Goal: Task Accomplishment & Management: Complete application form

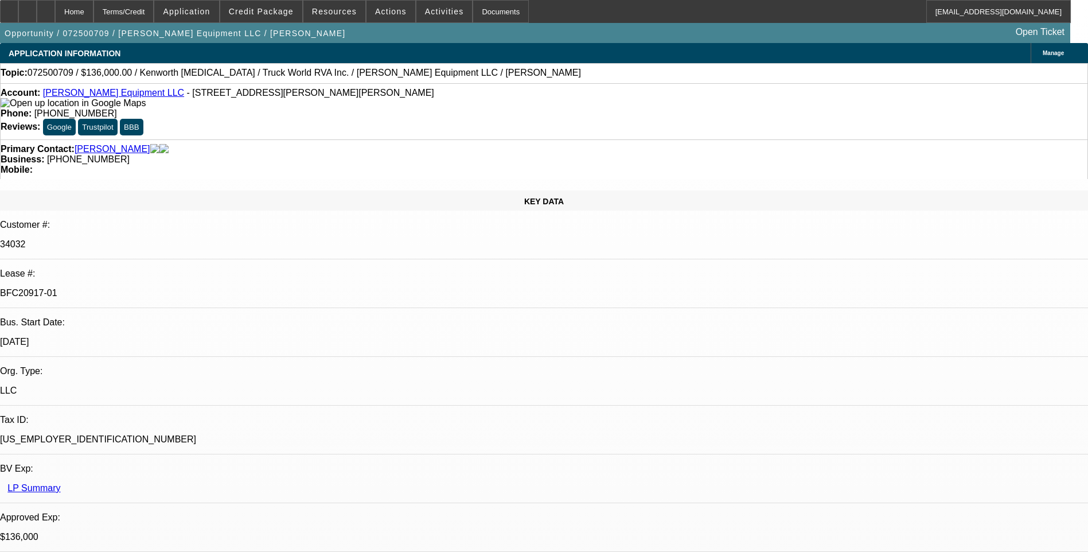
select select "0.15"
select select "2"
select select "0"
select select "0.15"
select select "2"
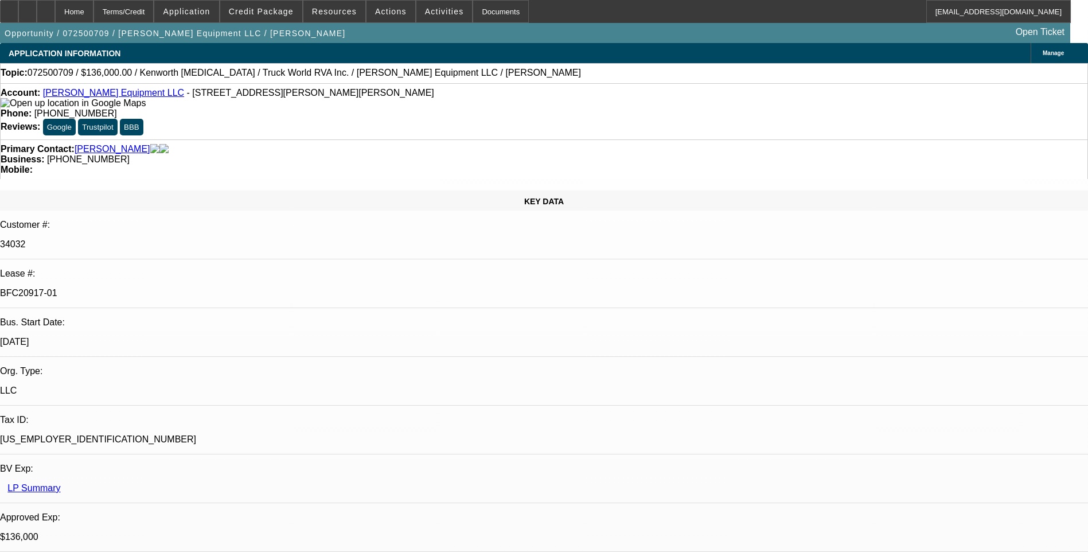
select select "0"
select select "0.15"
select select "2"
select select "0"
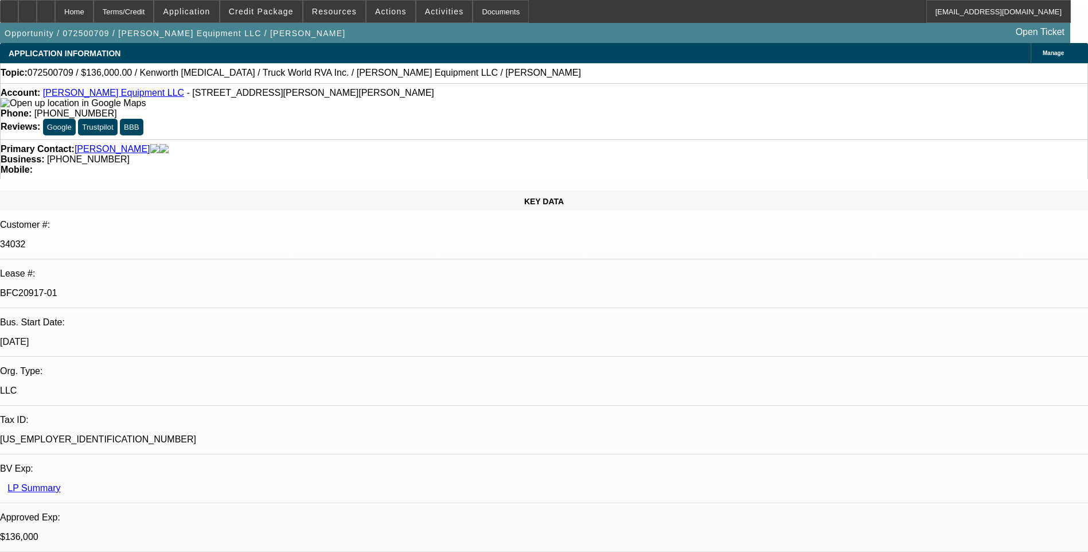
select select "2"
select select "0"
select select "1"
select select "2"
select select "6"
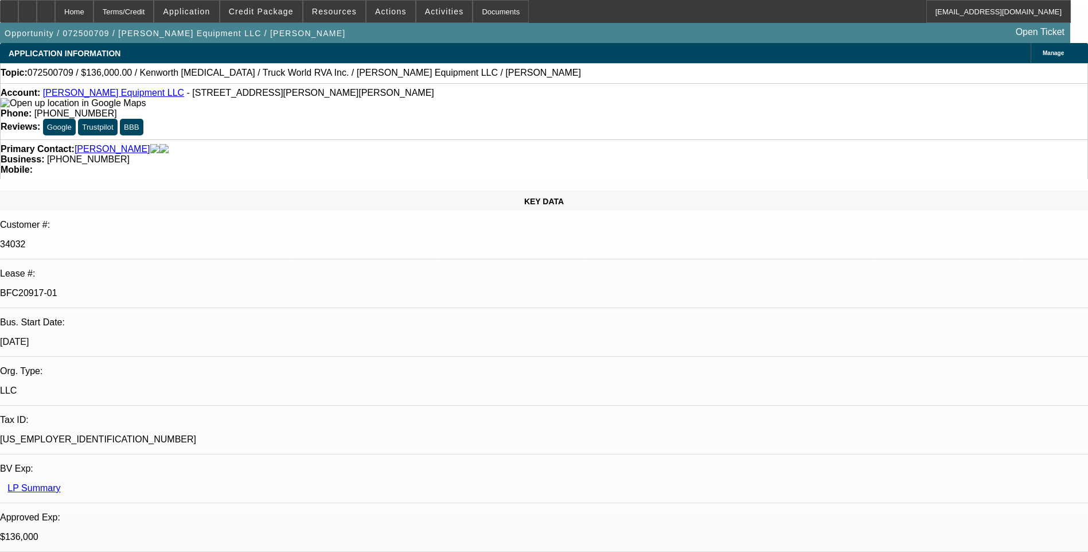
select select "1"
select select "2"
select select "6"
select select "1"
select select "2"
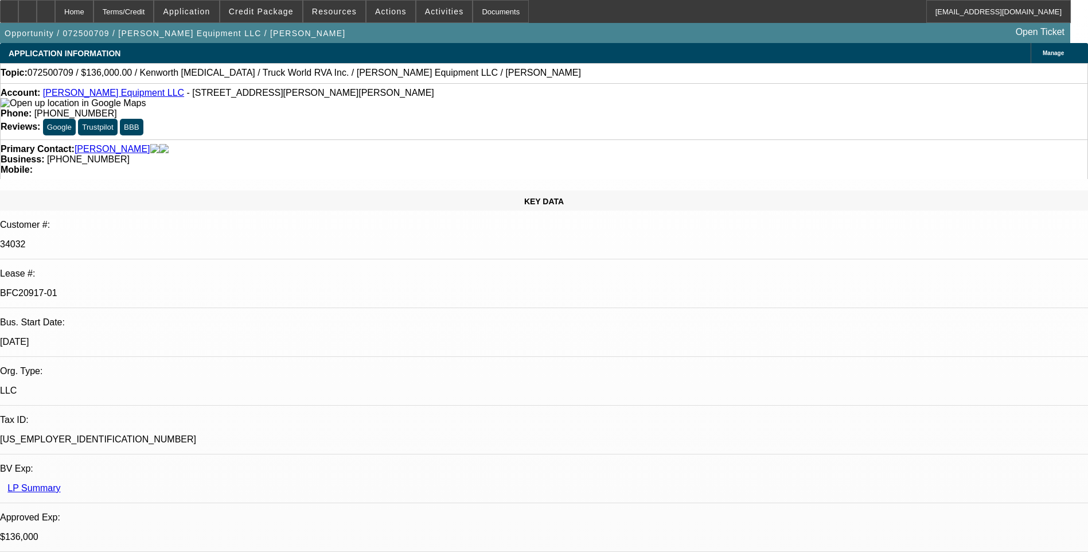
select select "6"
select select "1"
select select "2"
select select "6"
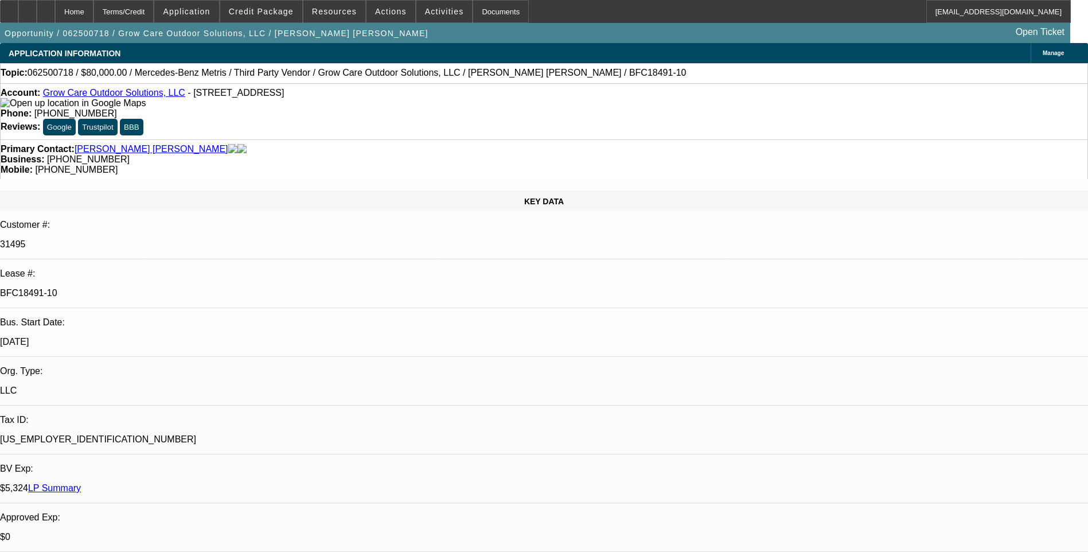
select select "0"
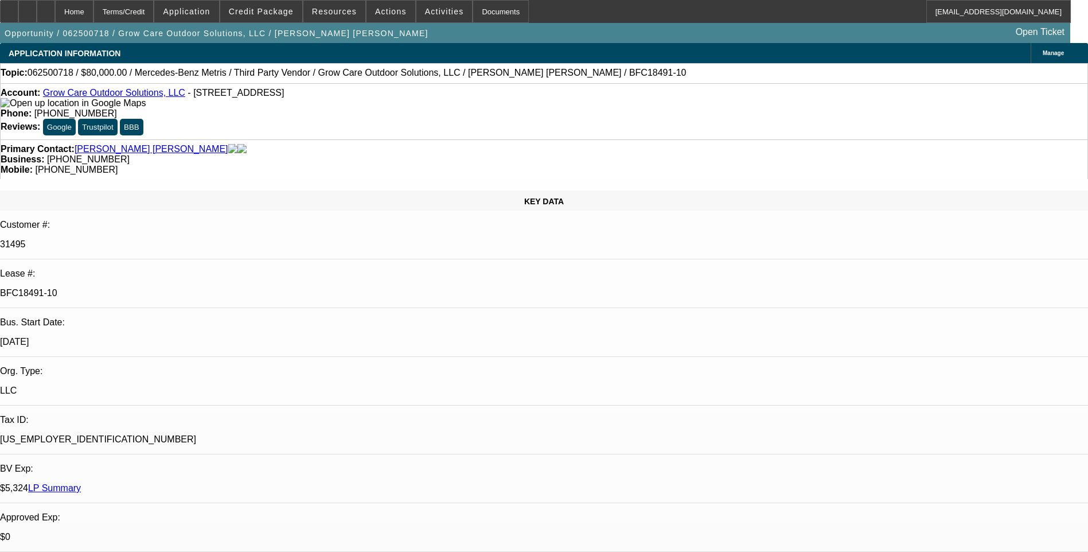
select select "0"
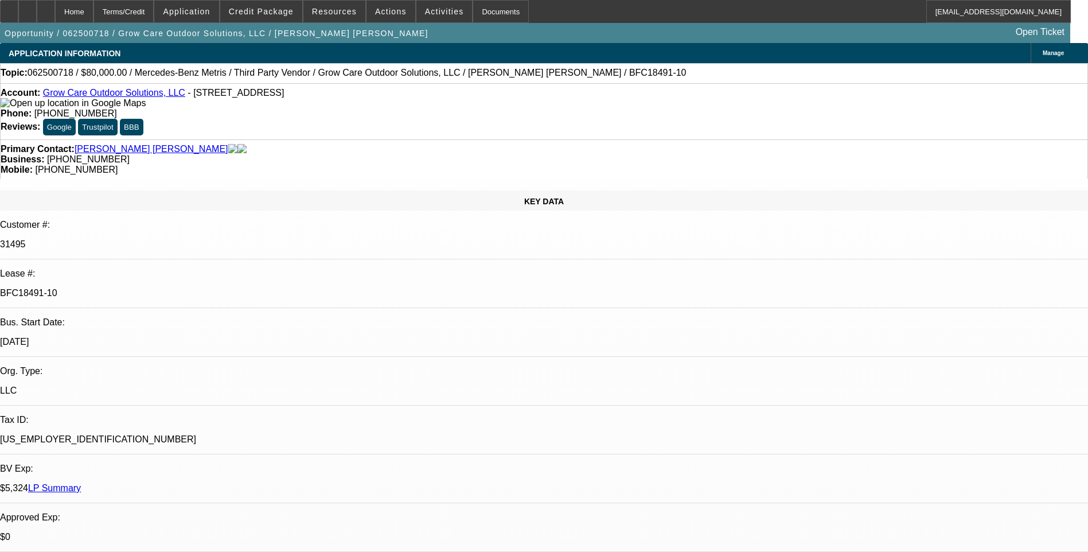
select select "0"
select select "1"
select select "6"
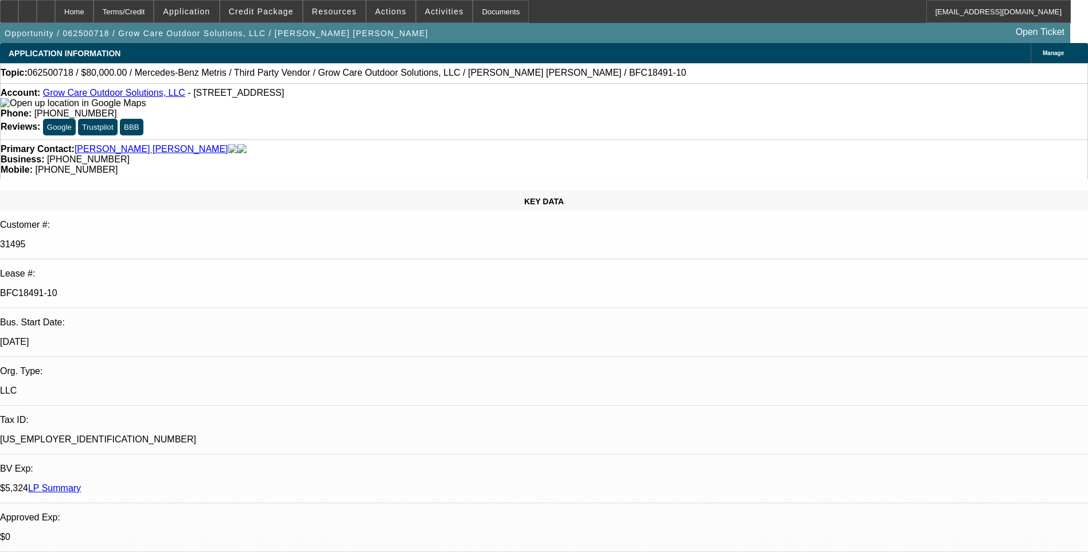
select select "1"
select select "6"
select select "1"
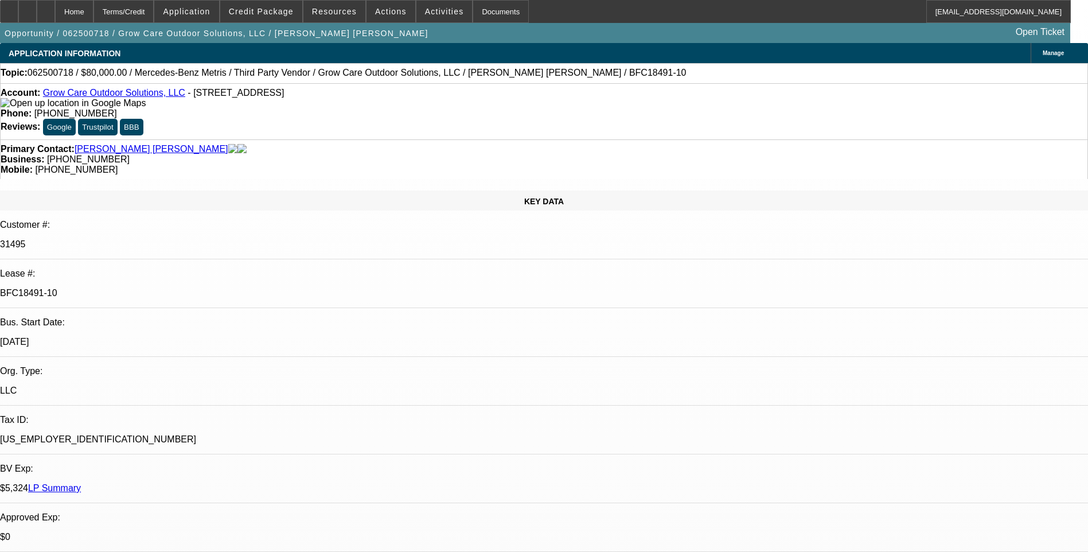
select select "6"
select select "1"
select select "6"
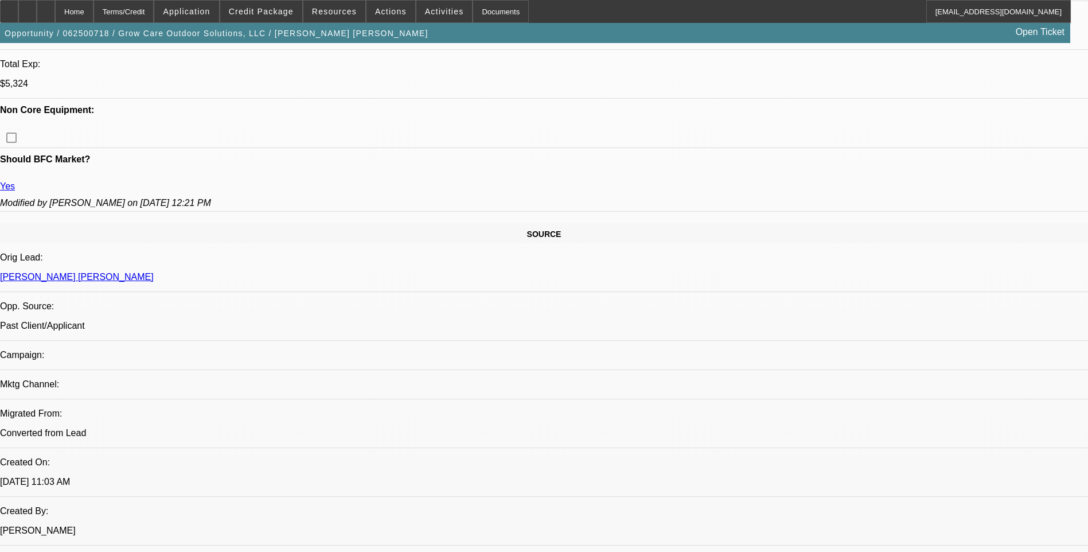
scroll to position [573, 0]
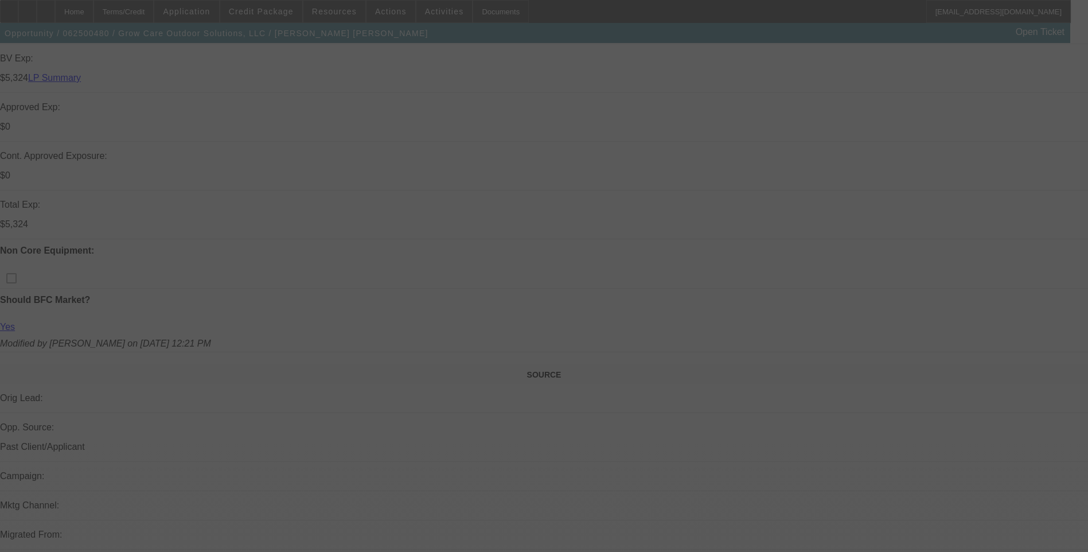
scroll to position [459, 0]
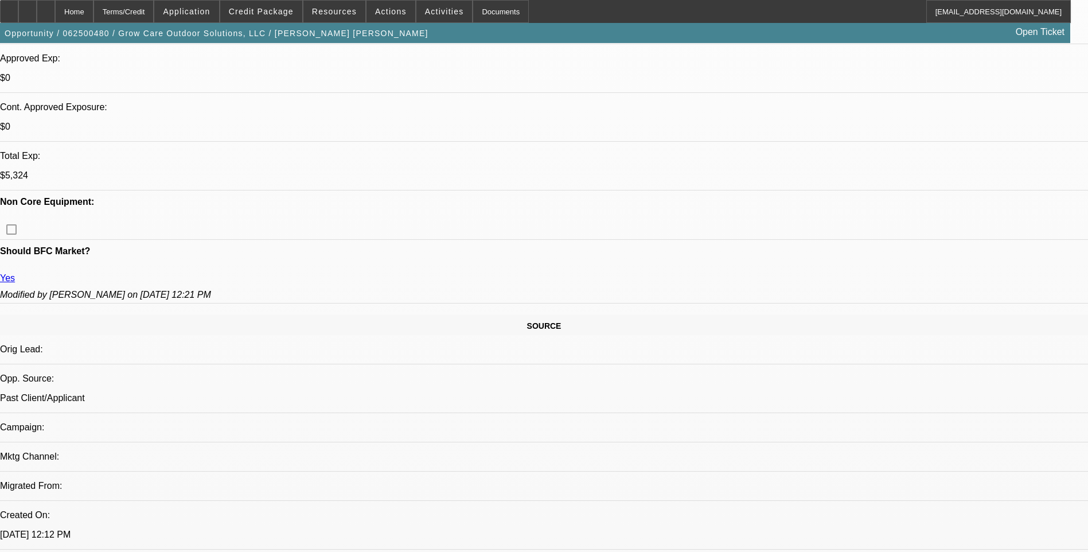
select select "0"
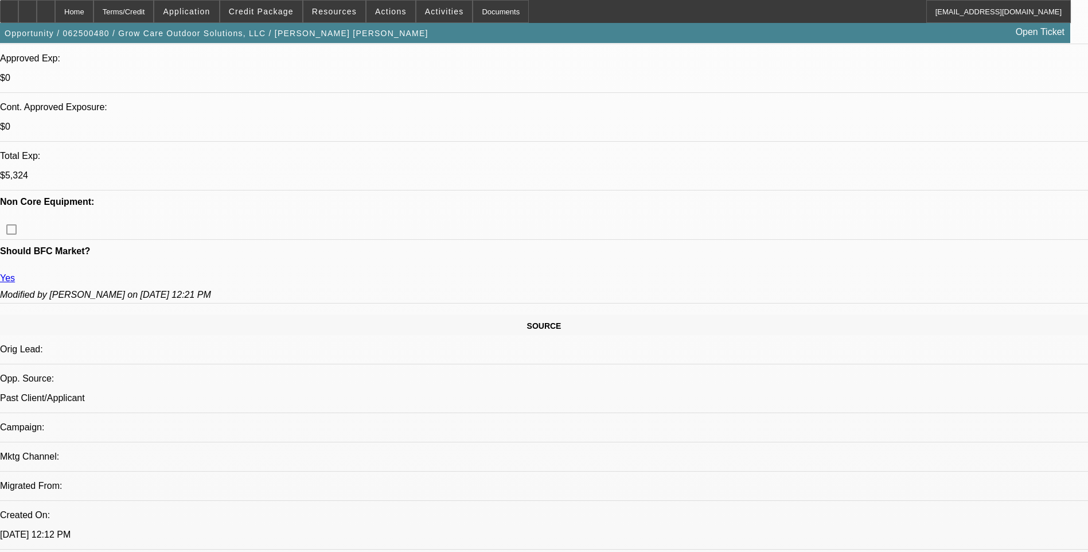
select select "0"
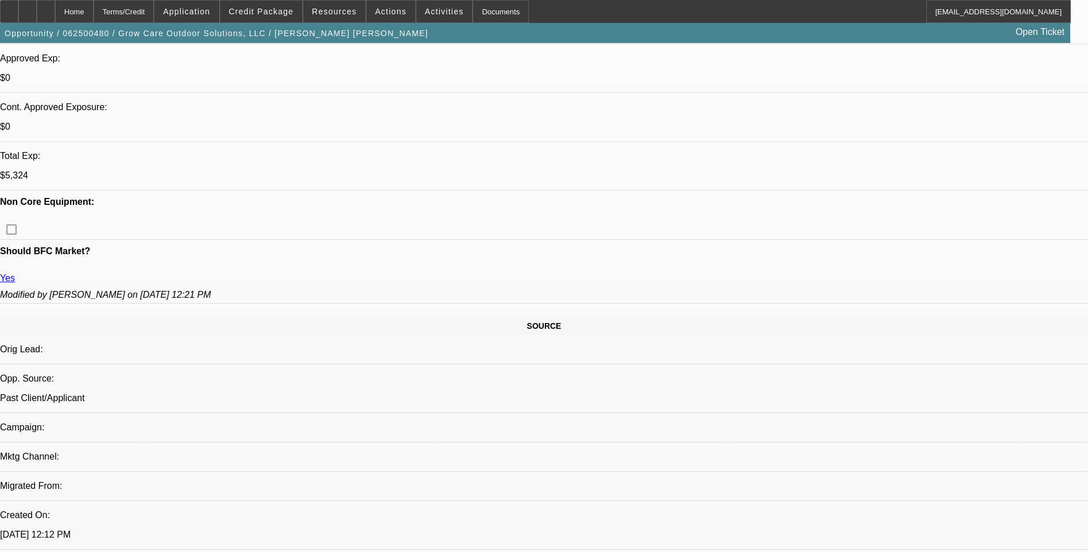
select select "2"
select select "0.1"
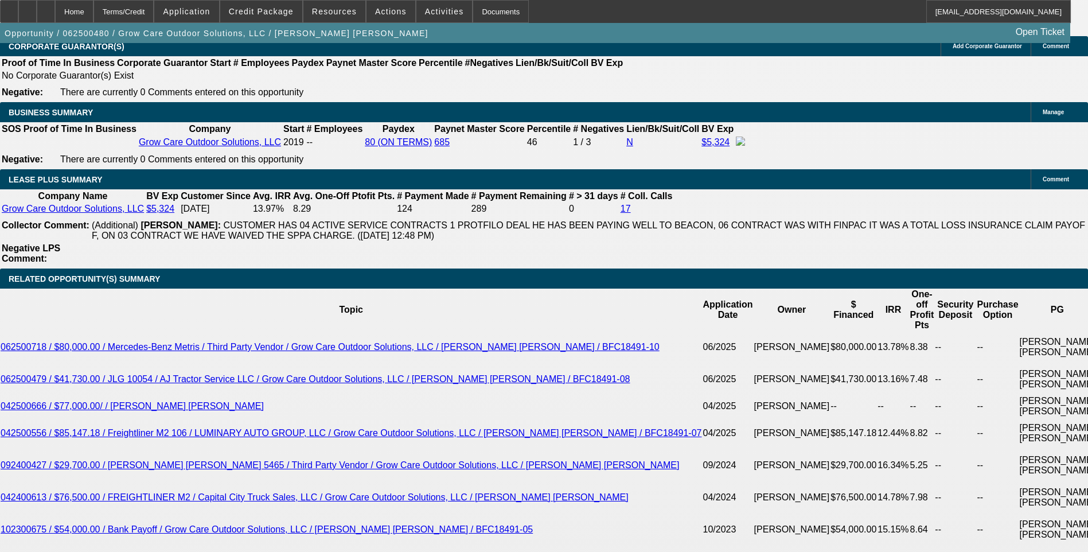
select select "1"
select select "6"
select select "1"
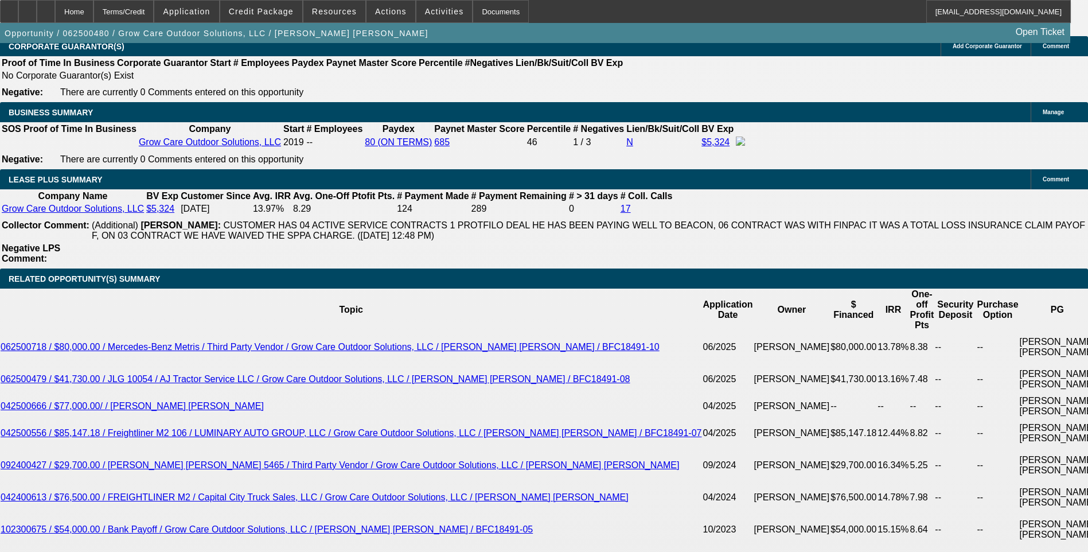
select select "6"
select select "1"
select select "6"
select select "1"
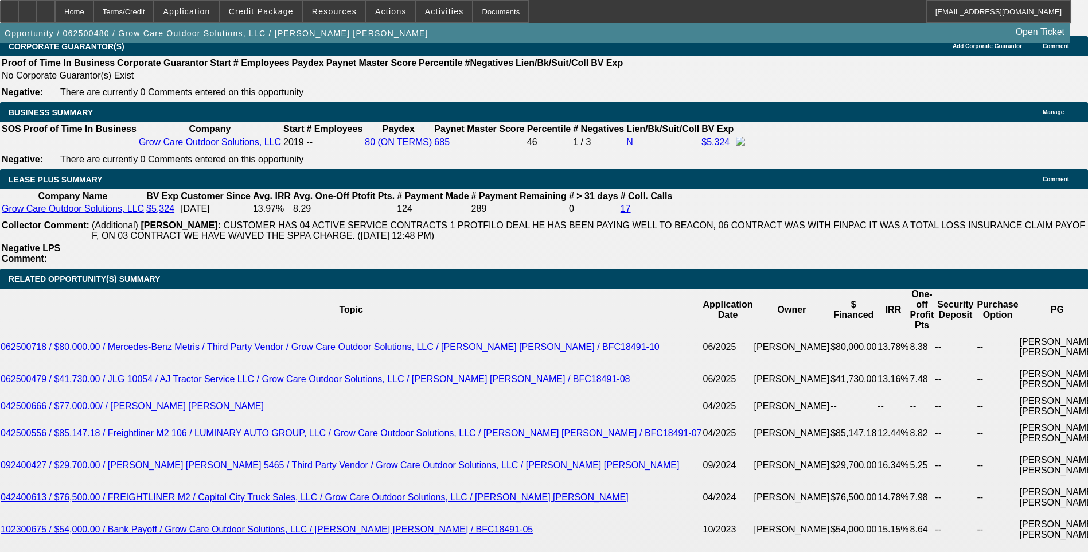
select select "2"
select select "4"
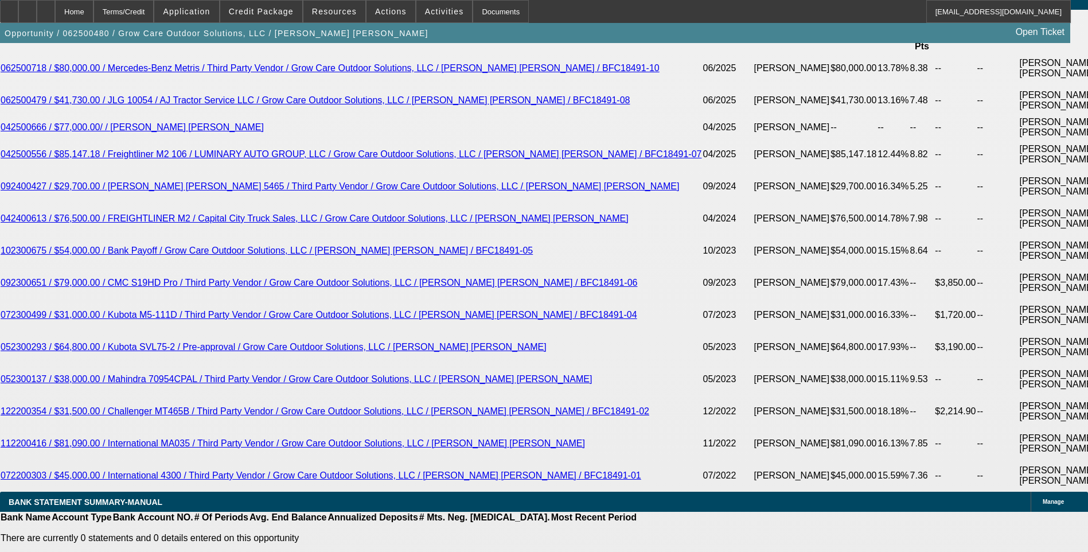
scroll to position [44, 0]
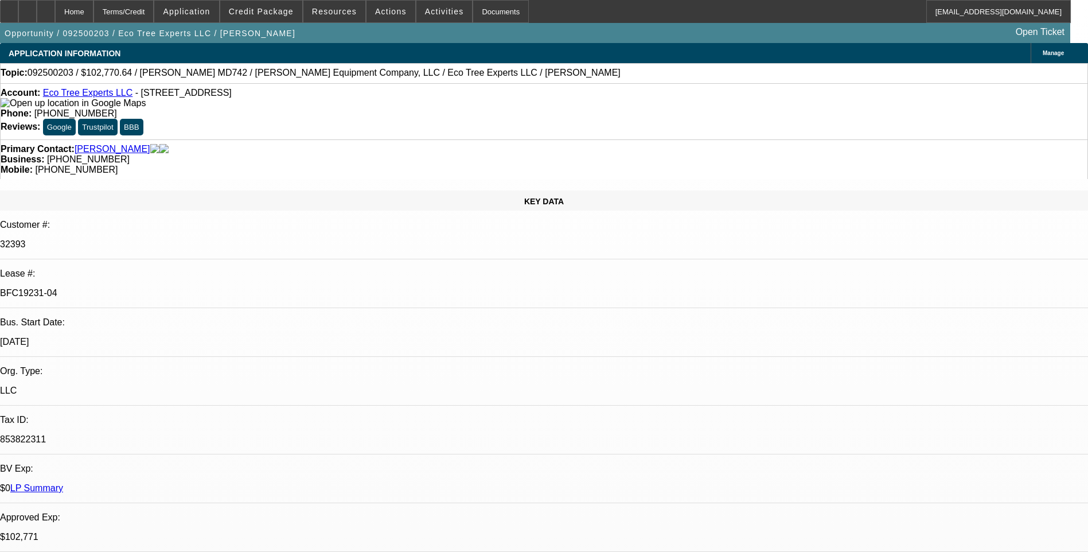
select select "0"
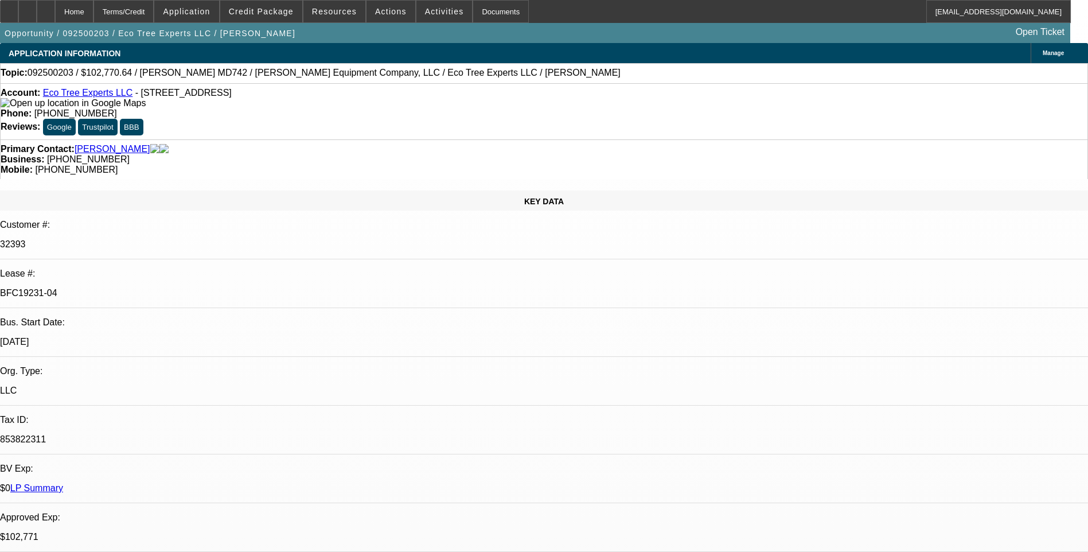
select select "0"
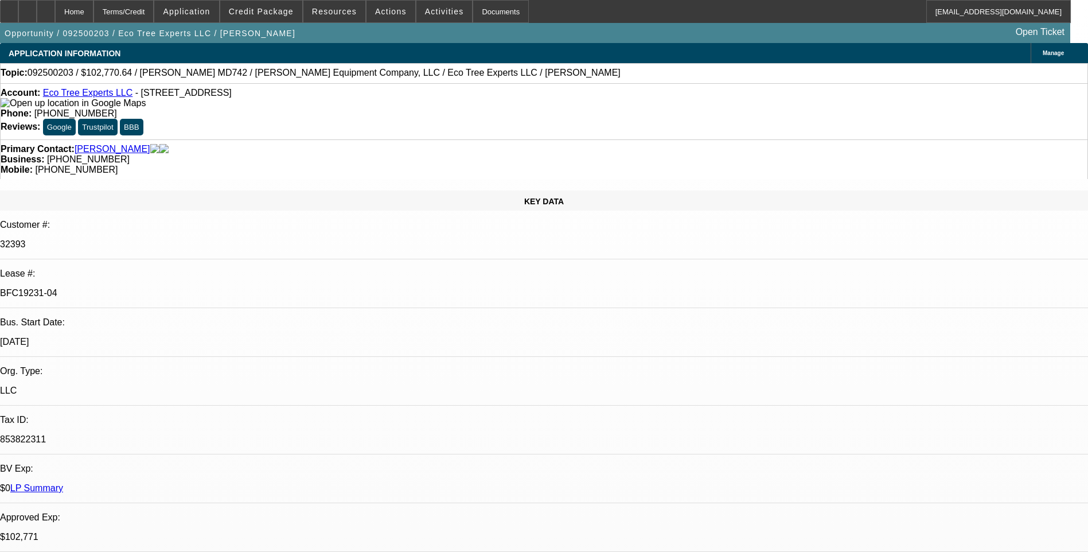
select select "0"
select select "1"
select select "6"
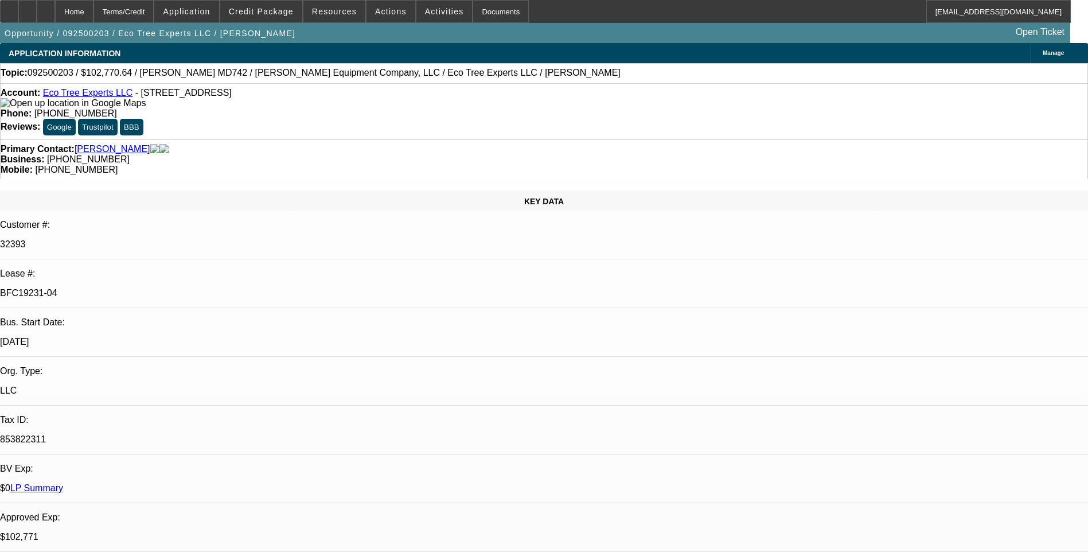
select select "1"
select select "6"
select select "1"
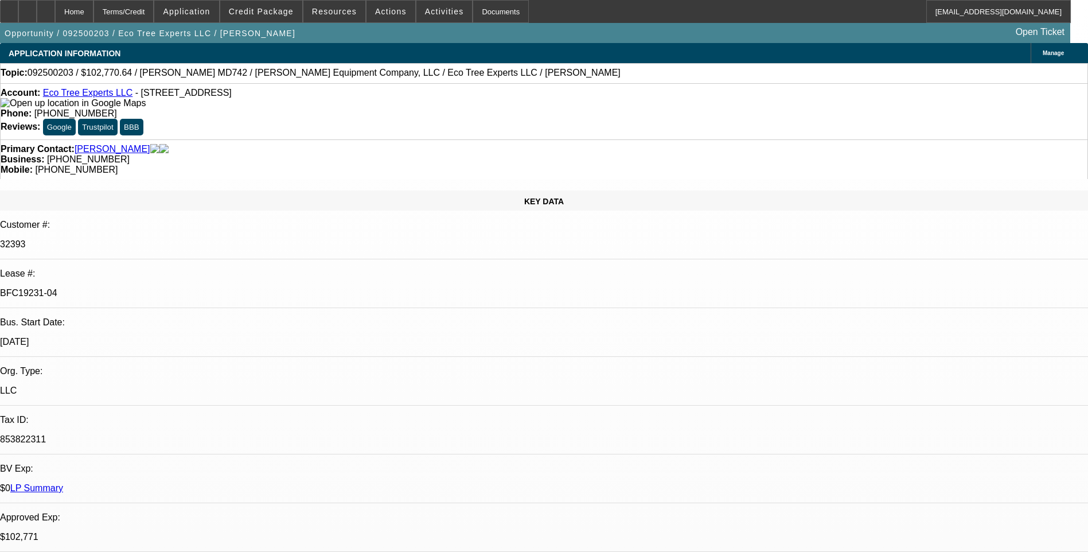
select select "6"
select select "1"
select select "6"
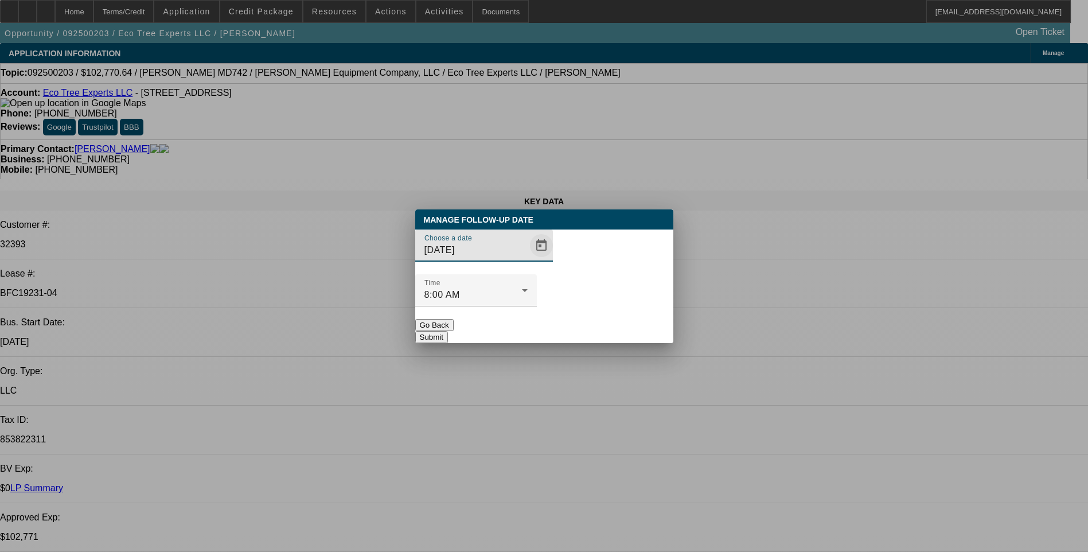
click at [528, 259] on span "Open calendar" at bounding box center [542, 246] width 28 height 28
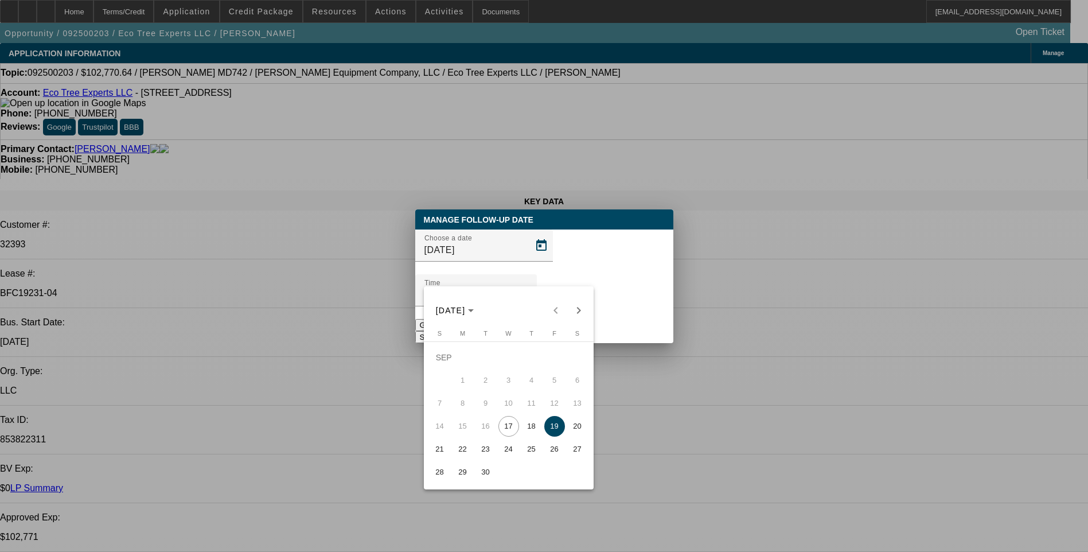
click at [510, 427] on span "17" at bounding box center [508, 426] width 21 height 21
type input "9/17/2025"
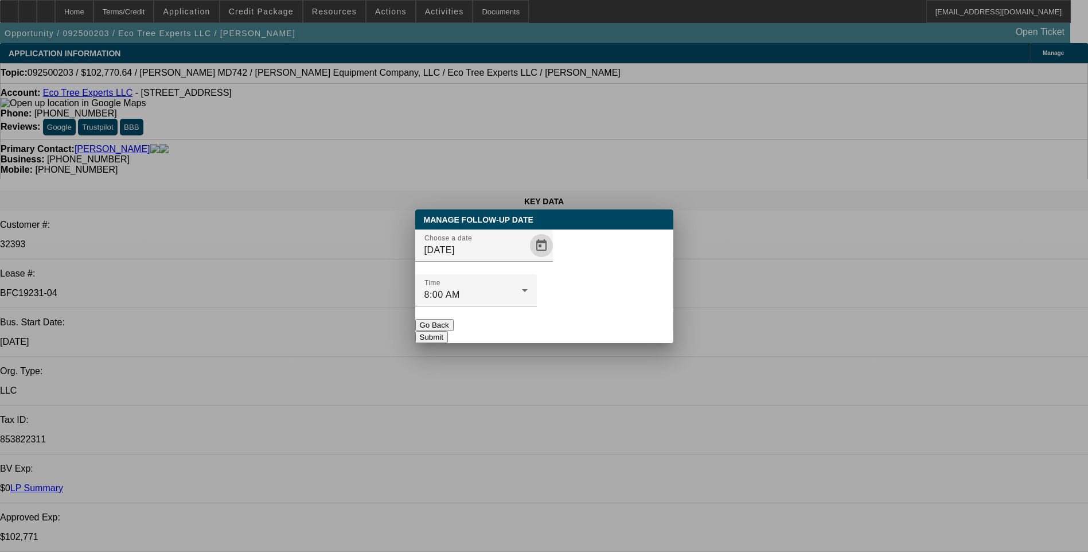
click at [448, 331] on button "Submit" at bounding box center [431, 337] width 33 height 12
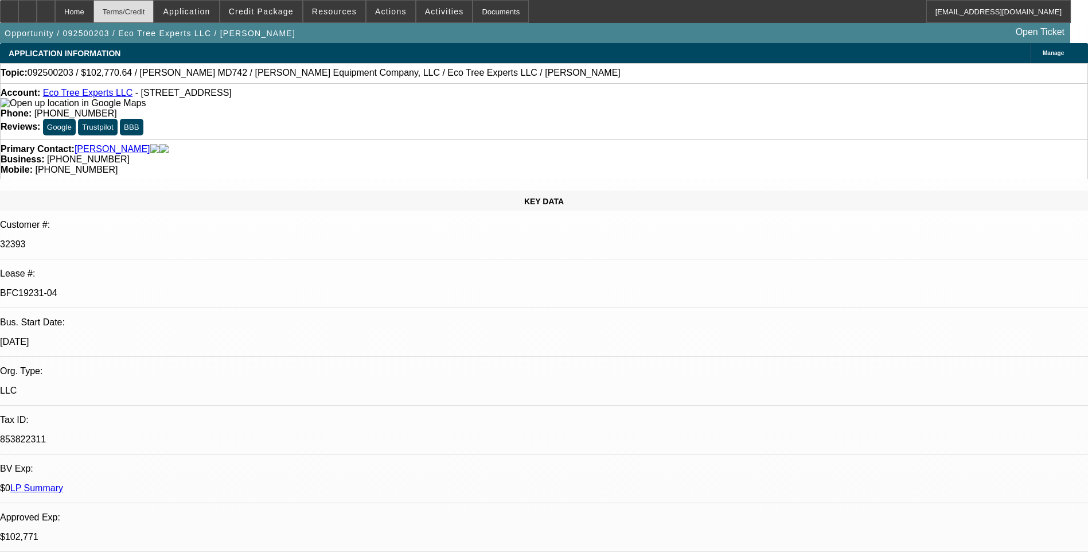
drag, startPoint x: 71, startPoint y: 12, endPoint x: 135, endPoint y: 9, distance: 63.7
click at [46, 7] on icon at bounding box center [46, 7] width 0 height 0
select select "0"
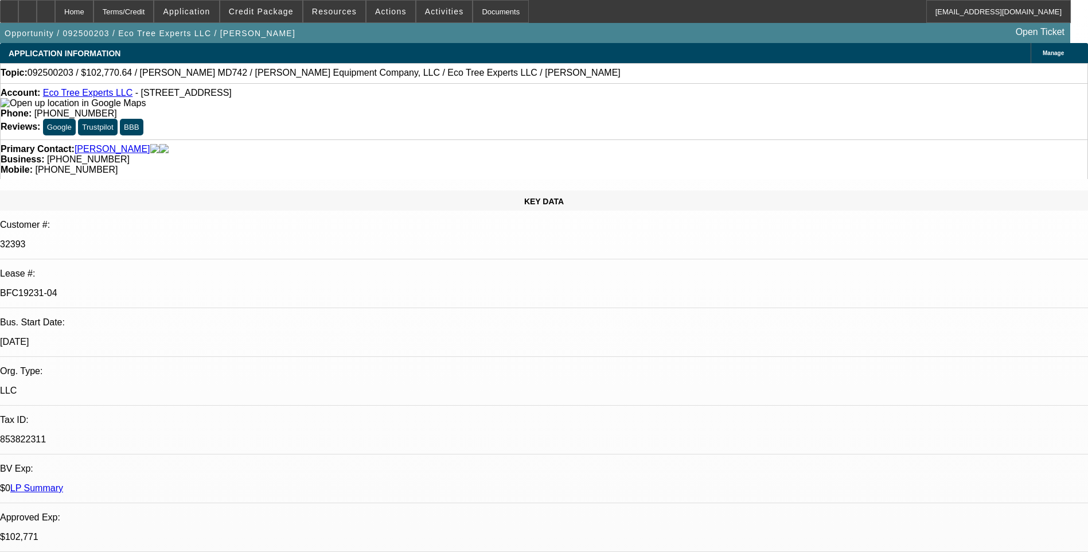
select select "0"
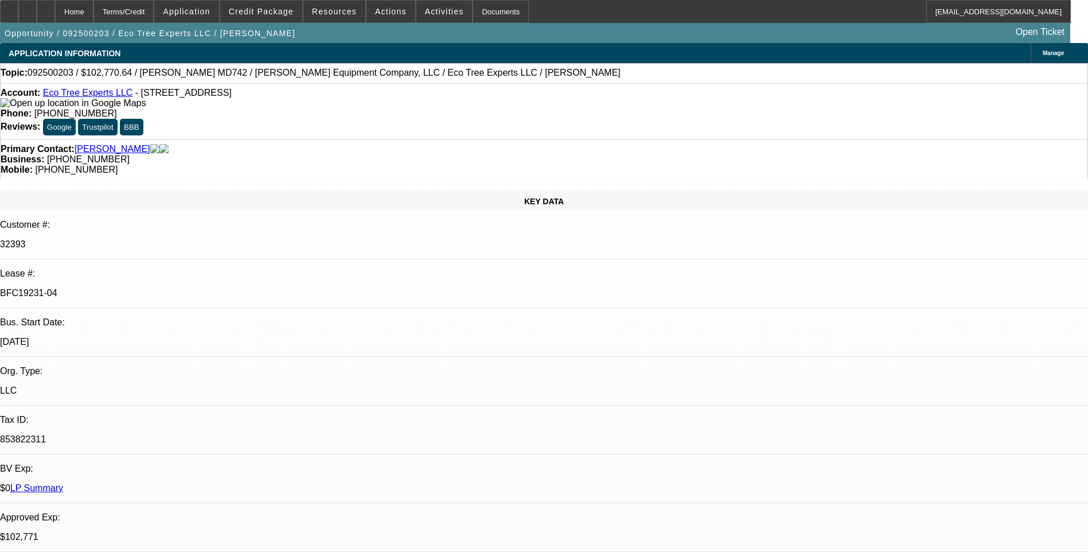
select select "0"
select select "1"
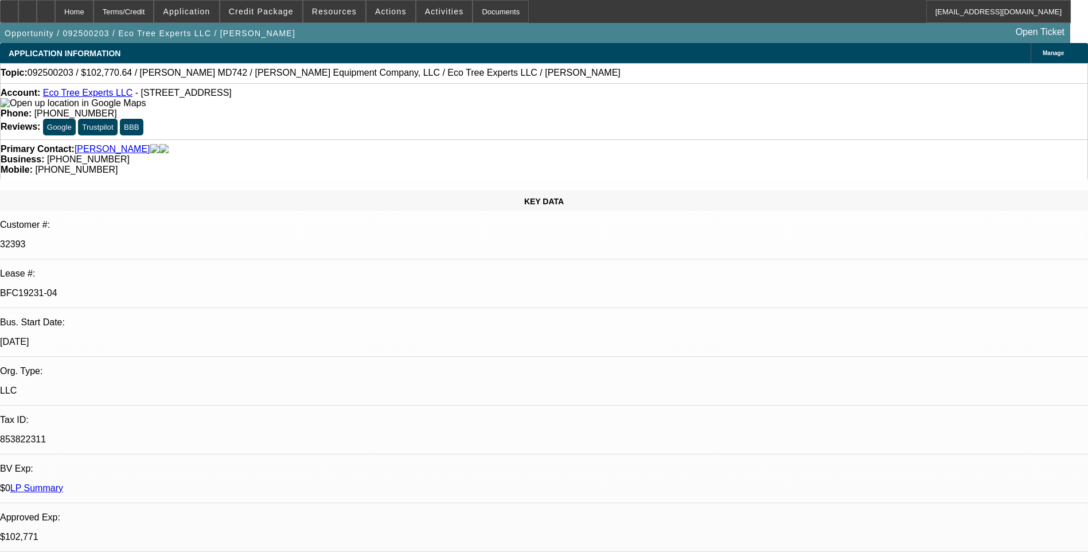
select select "1"
select select "6"
select select "1"
select select "6"
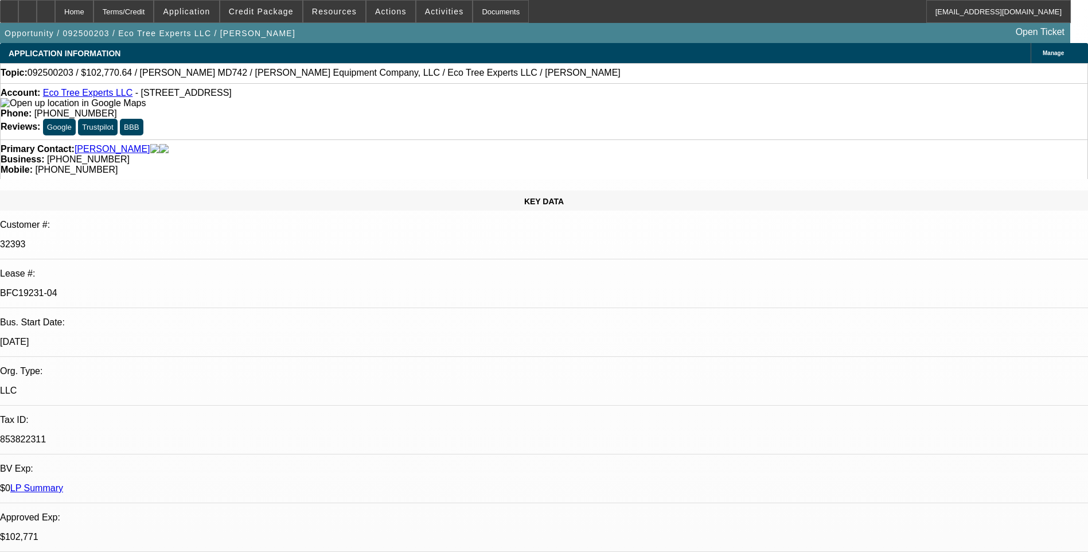
select select "1"
select select "6"
select select "1"
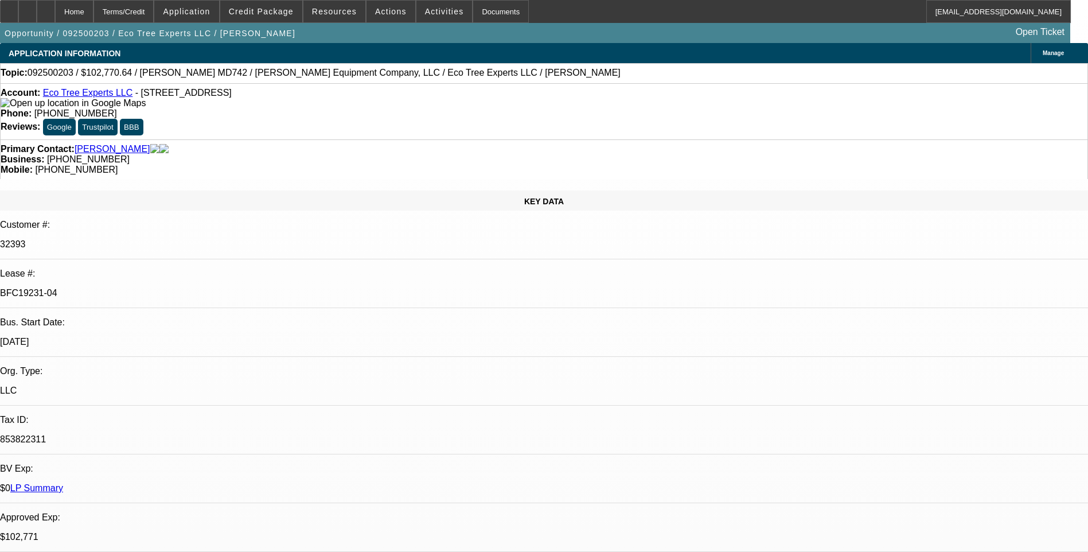
select select "6"
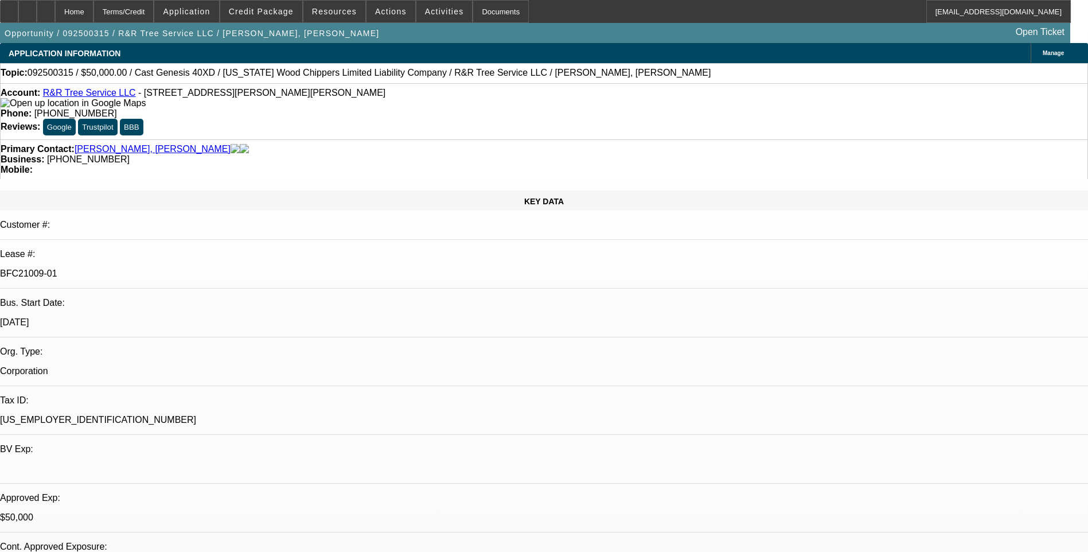
select select "0"
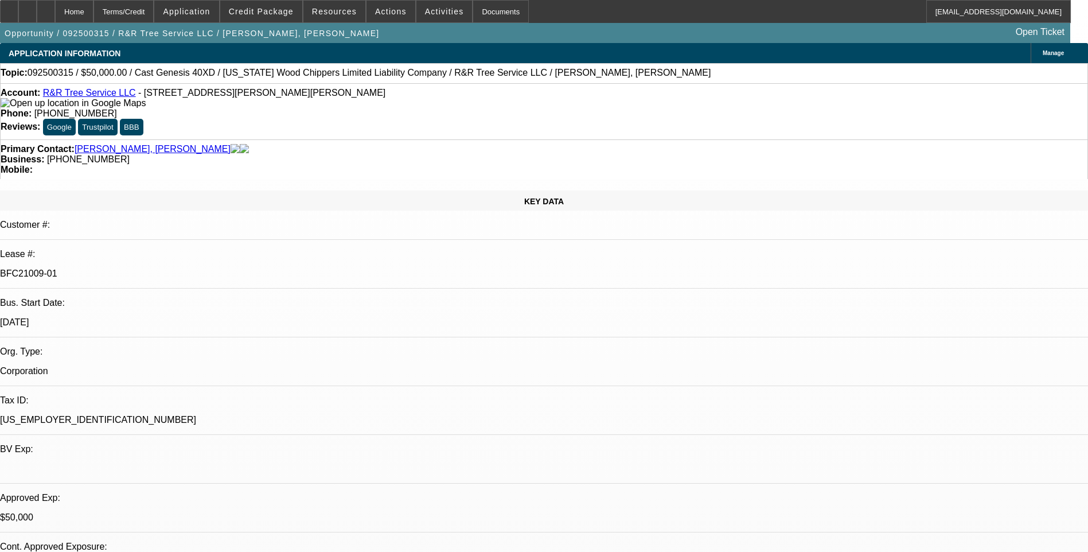
select select "0"
select select "1"
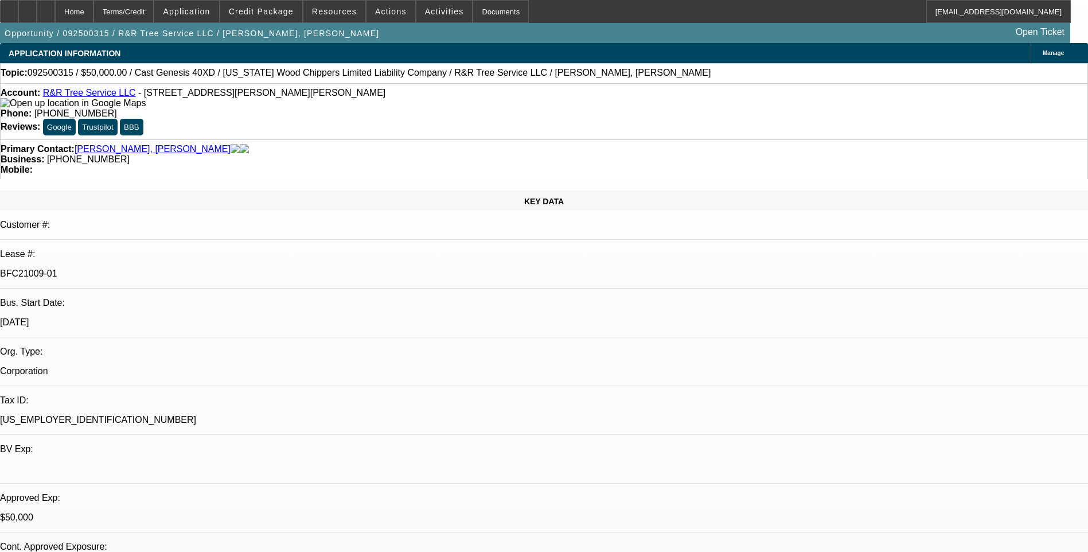
select select "1"
select select "6"
select select "1"
select select "6"
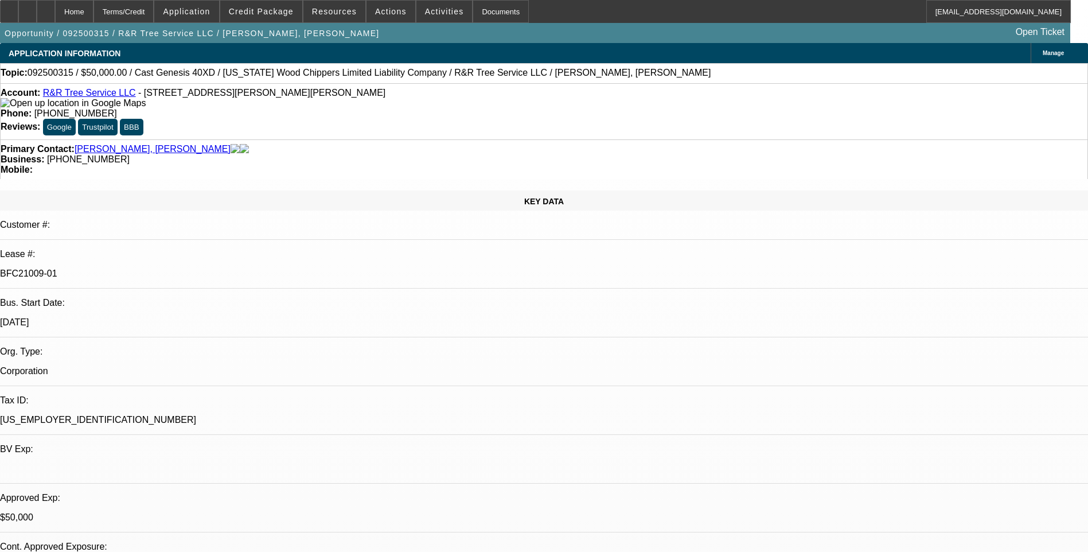
select select "1"
select select "6"
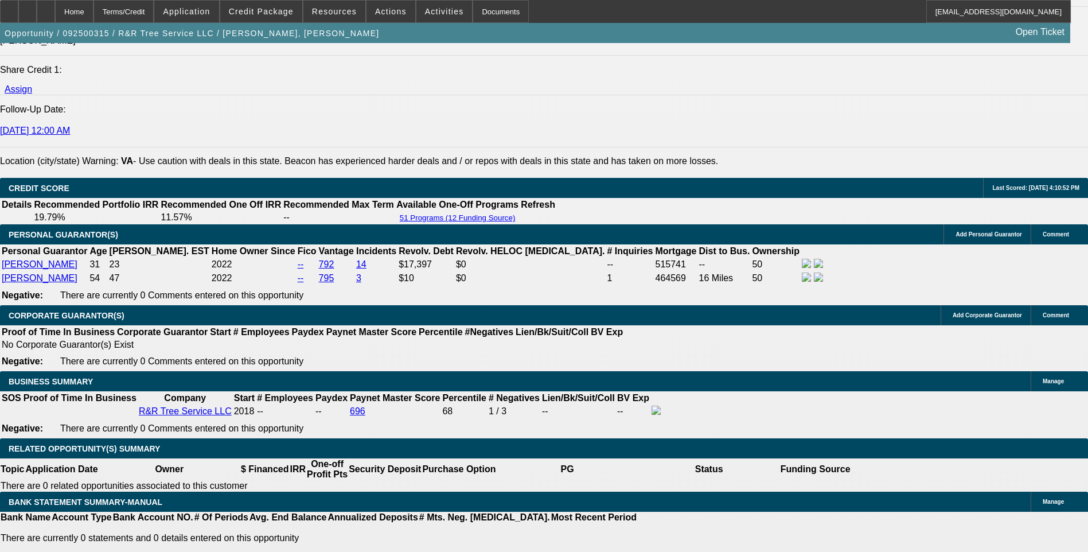
scroll to position [1663, 0]
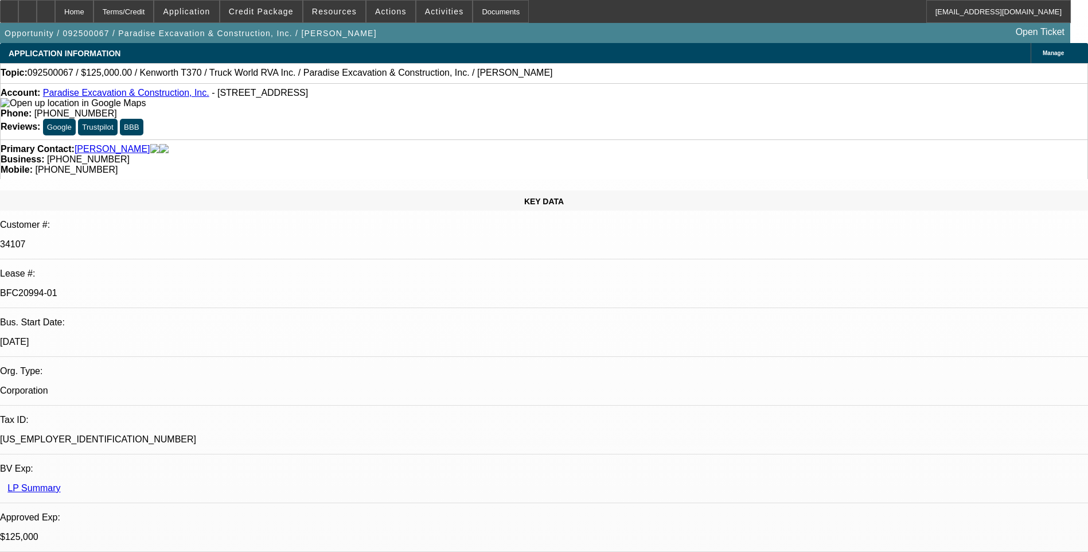
select select "0"
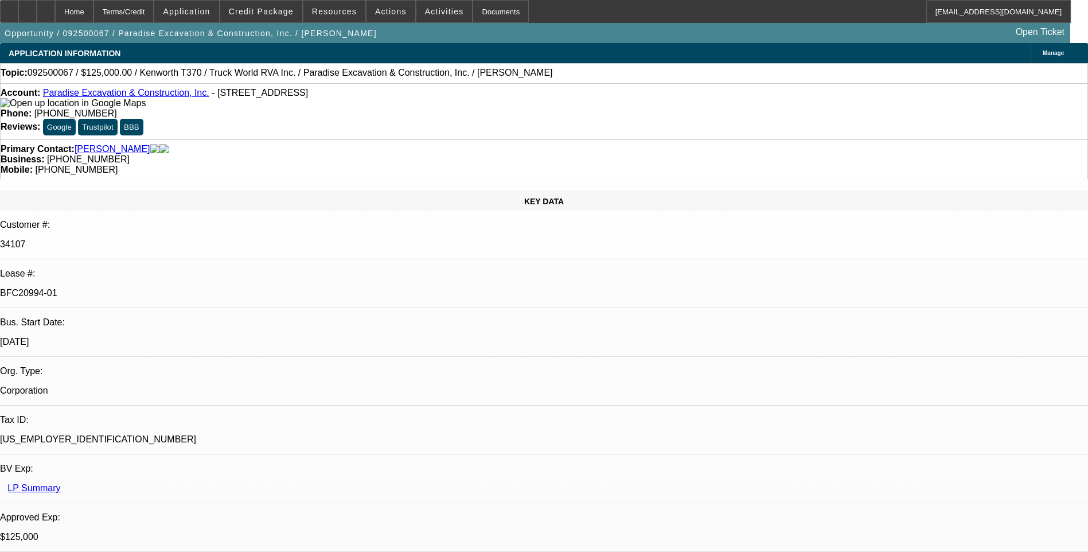
select select "0"
select select "1"
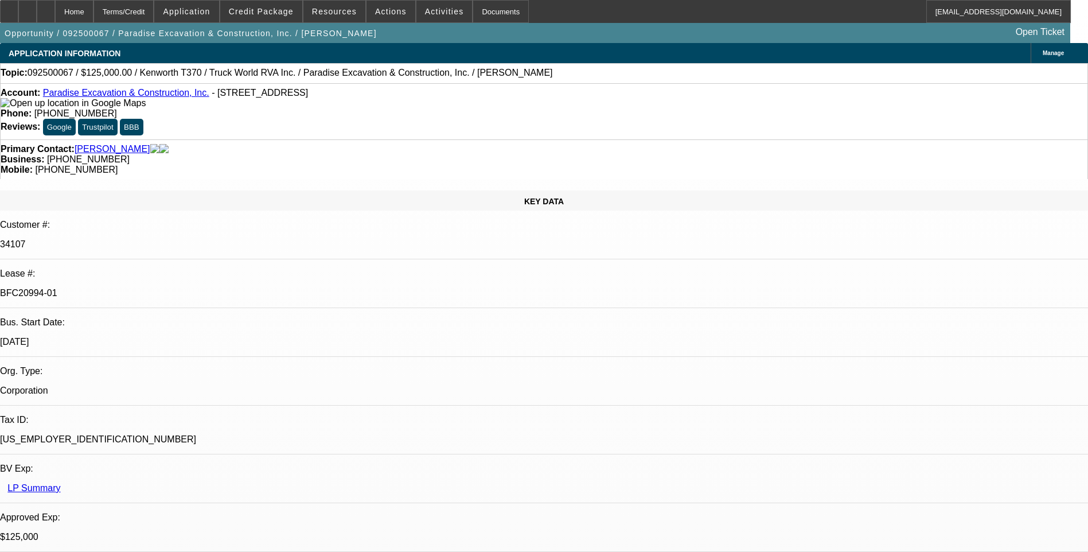
select select "1"
select select "6"
select select "1"
select select "6"
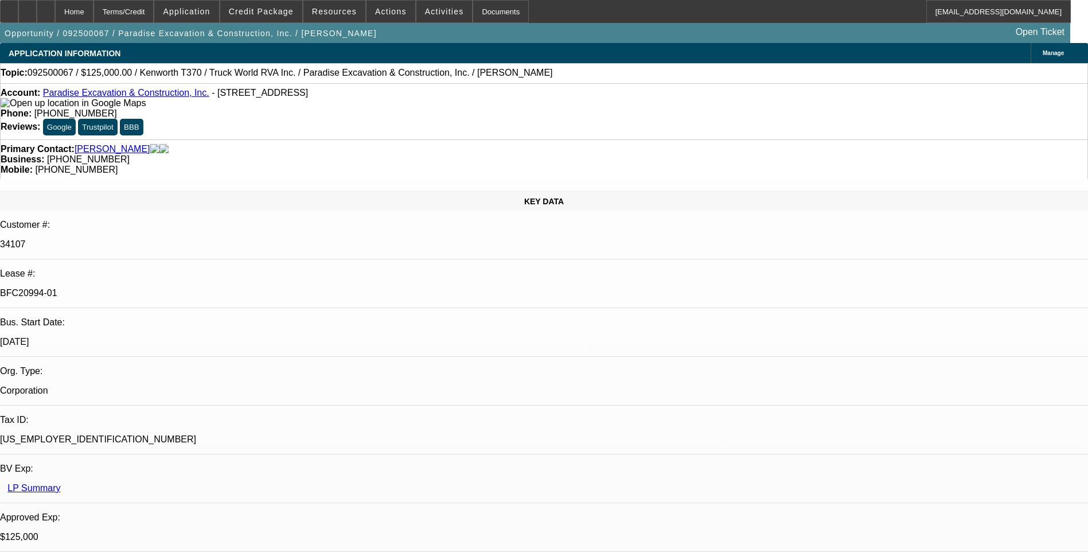
select select "1"
select select "6"
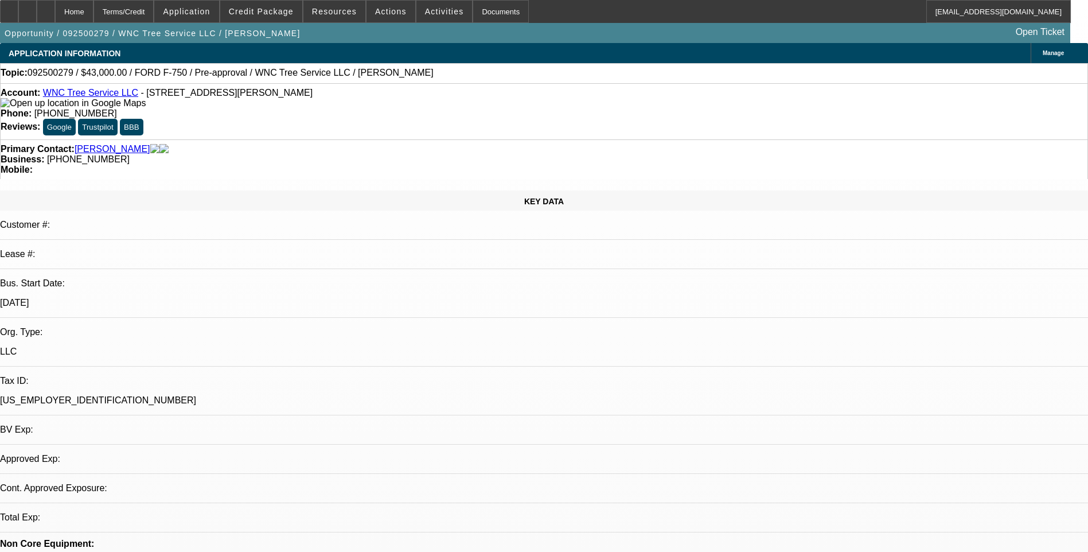
select select "0"
select select "2"
select select "0"
select select "0.1"
select select "2"
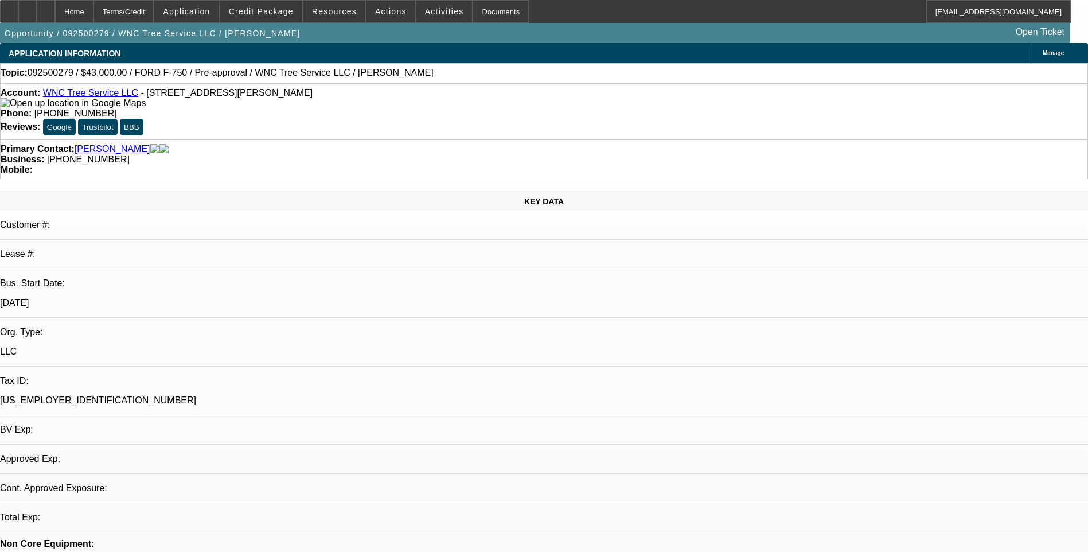
select select "0"
select select "0.1"
select select "2"
select select "0"
select select "1"
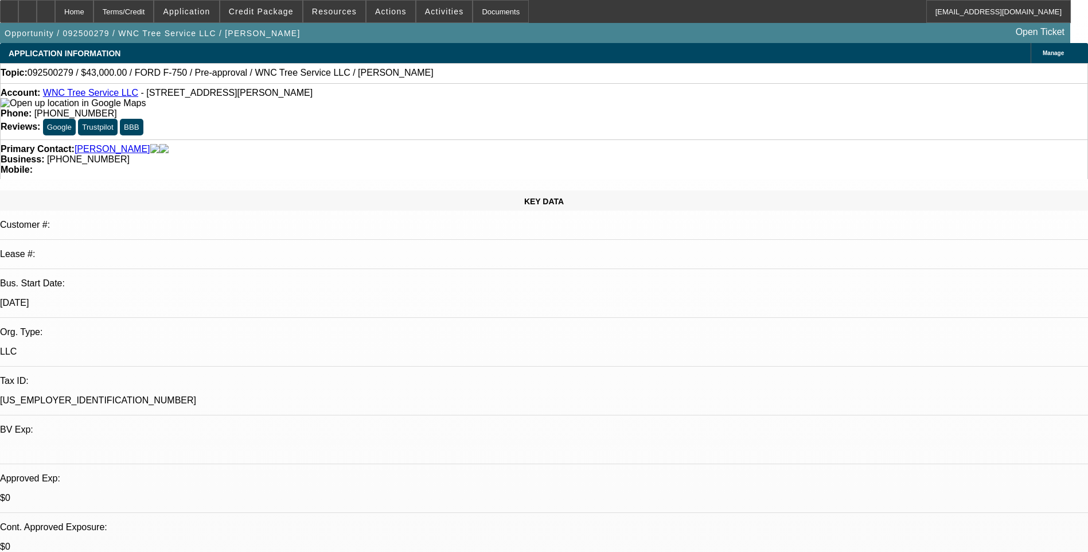
select select "2"
select select "6"
select select "1"
select select "2"
select select "6"
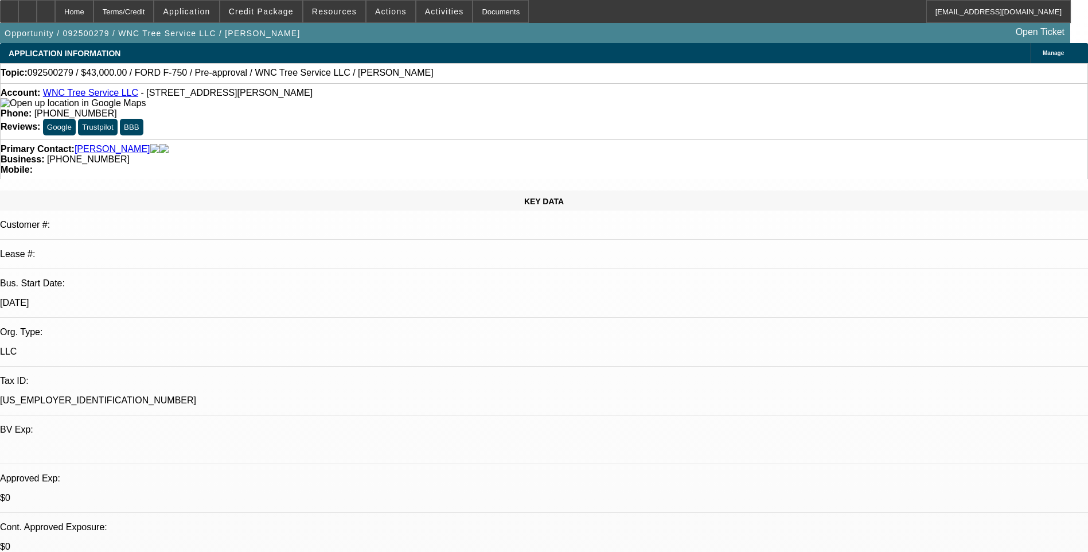
select select "1"
select select "2"
select select "6"
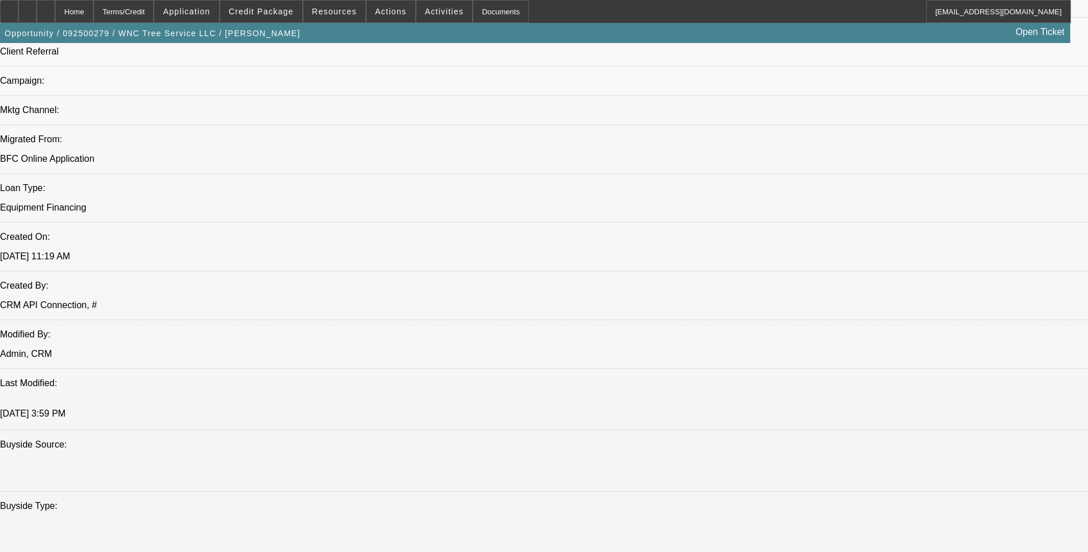
scroll to position [803, 0]
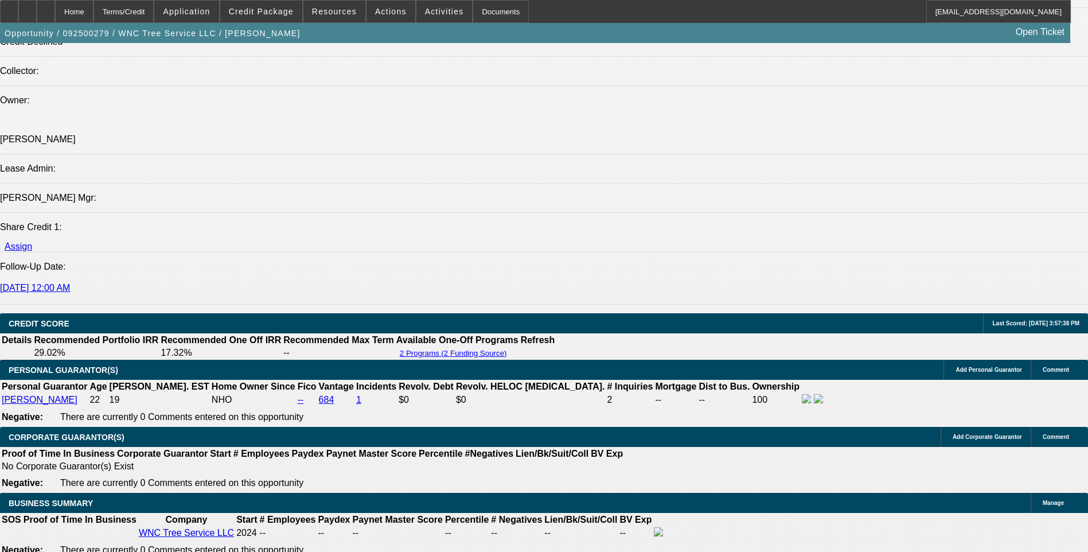
scroll to position [1261, 0]
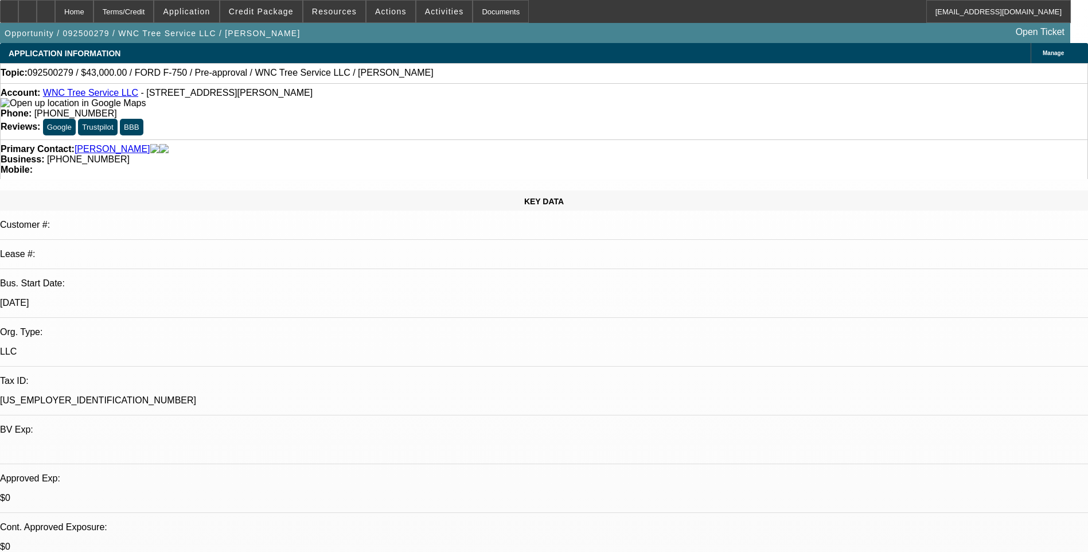
select select "0"
select select "2"
select select "0"
select select "0.1"
select select "2"
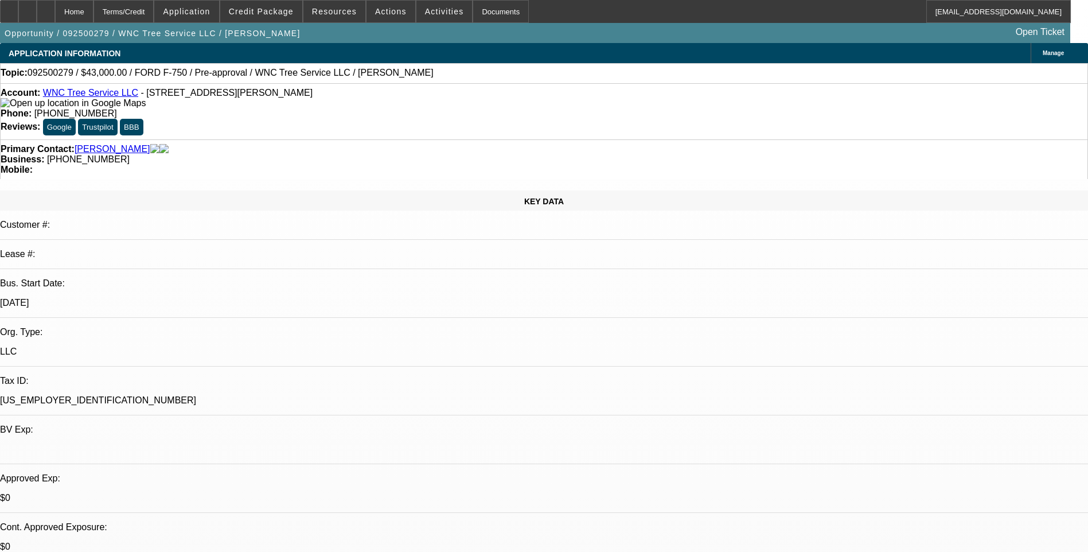
select select "0"
select select "0.1"
select select "2"
select select "0"
select select "1"
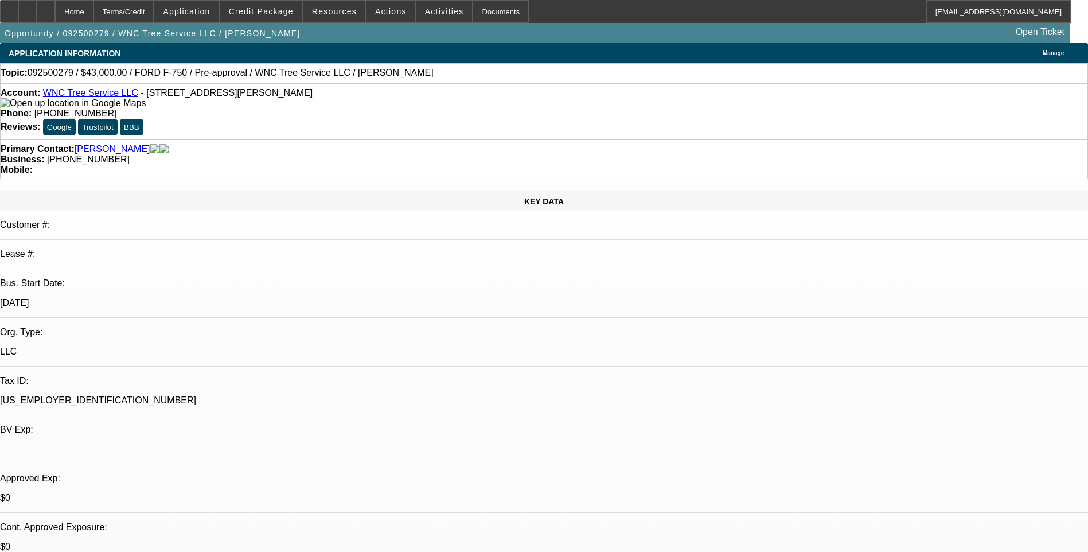
select select "2"
select select "6"
select select "1"
select select "2"
select select "6"
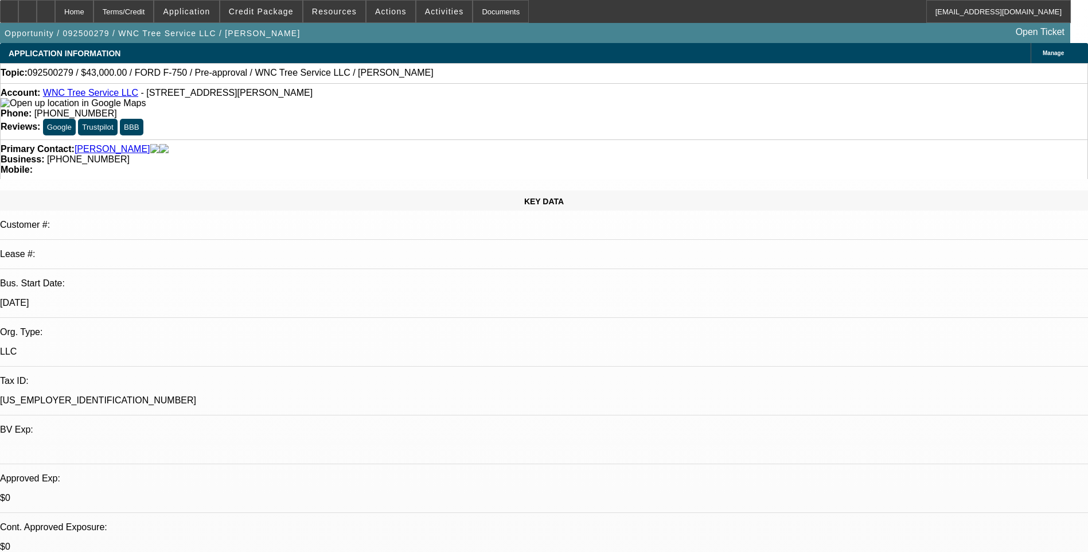
select select "1"
select select "2"
select select "6"
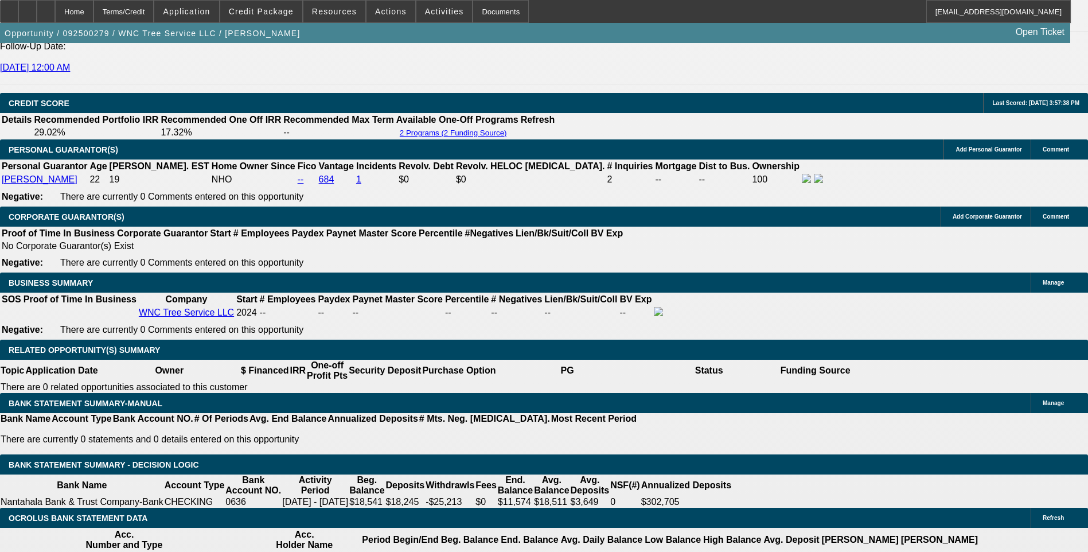
scroll to position [115, 0]
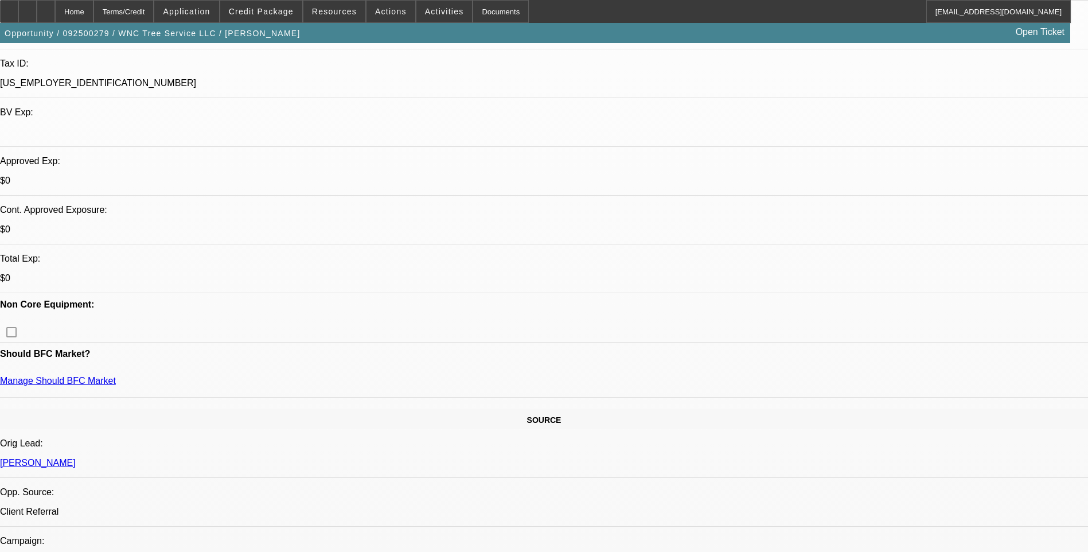
scroll to position [344, 0]
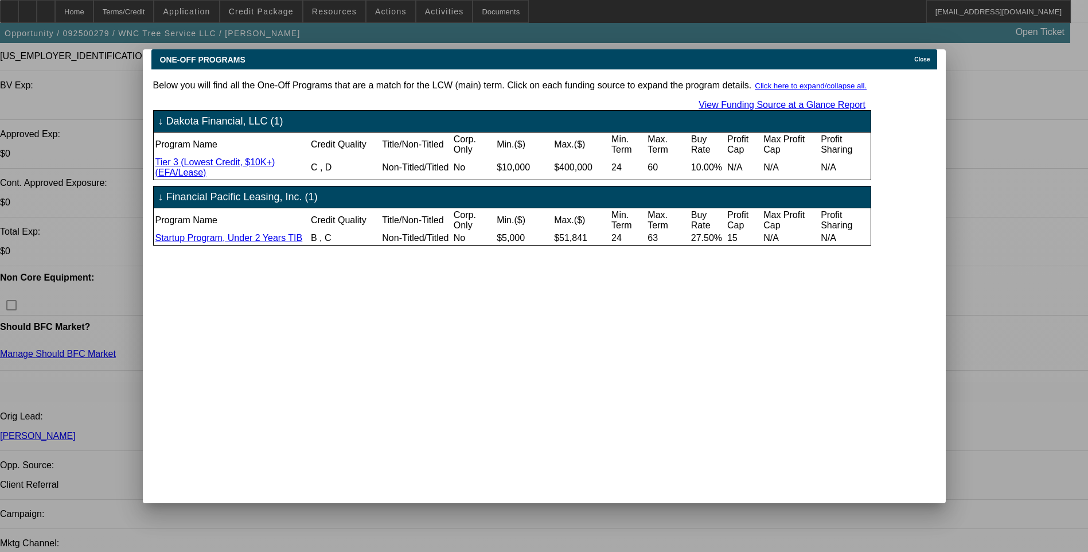
click at [916, 53] on div "Close" at bounding box center [923, 55] width 25 height 13
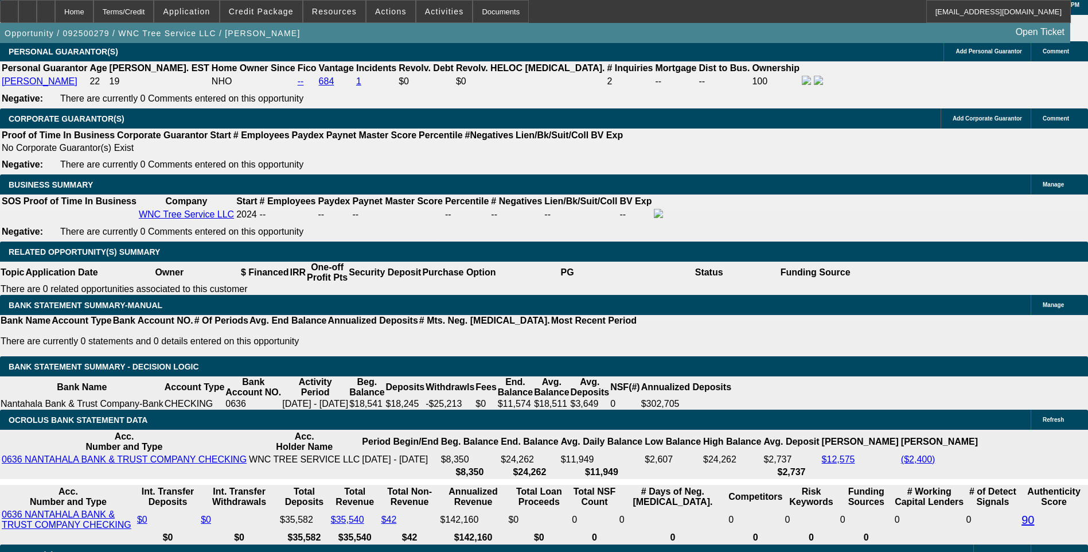
scroll to position [1778, 0]
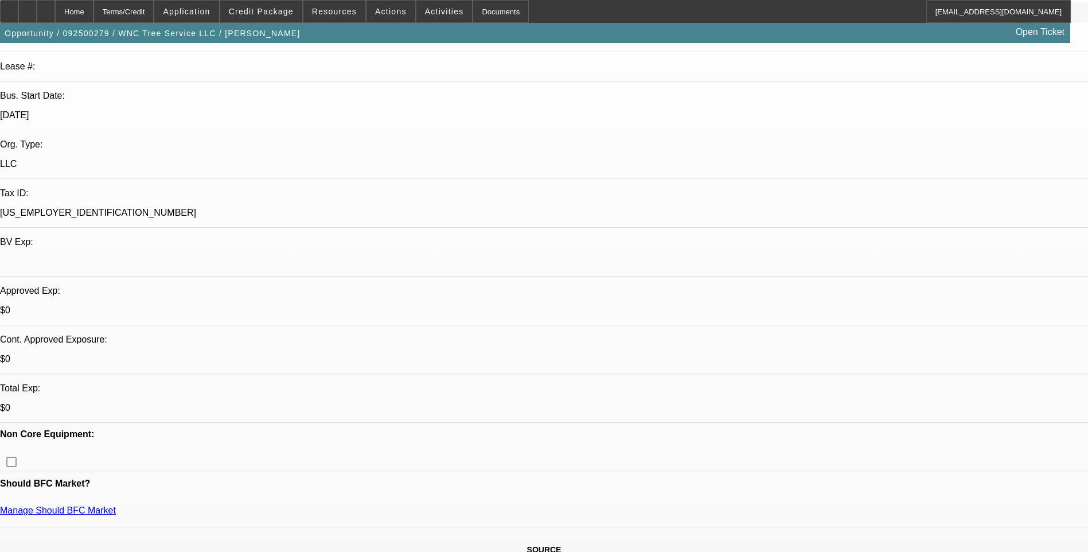
scroll to position [172, 0]
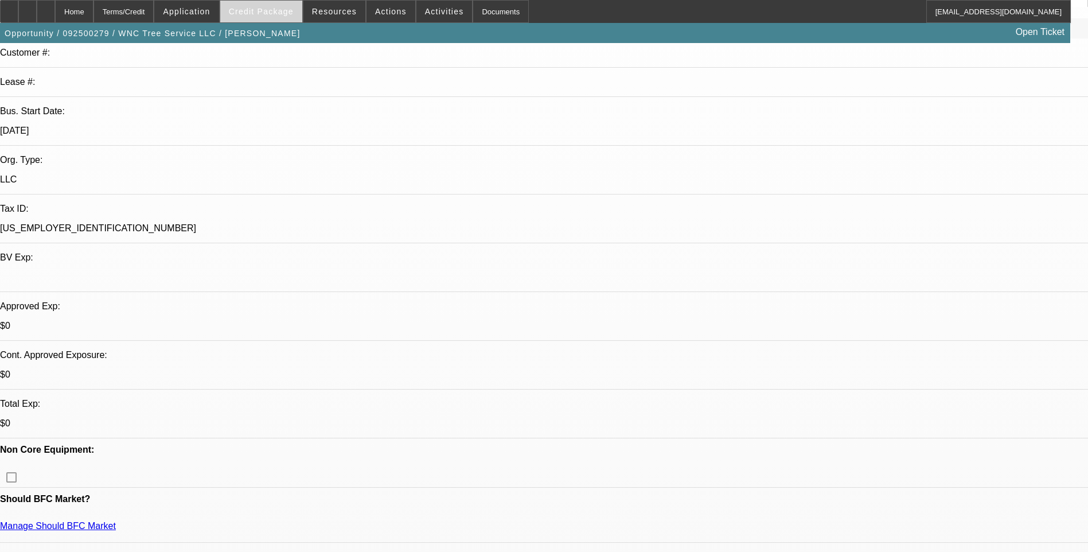
click at [271, 9] on span "Credit Package" at bounding box center [261, 11] width 65 height 9
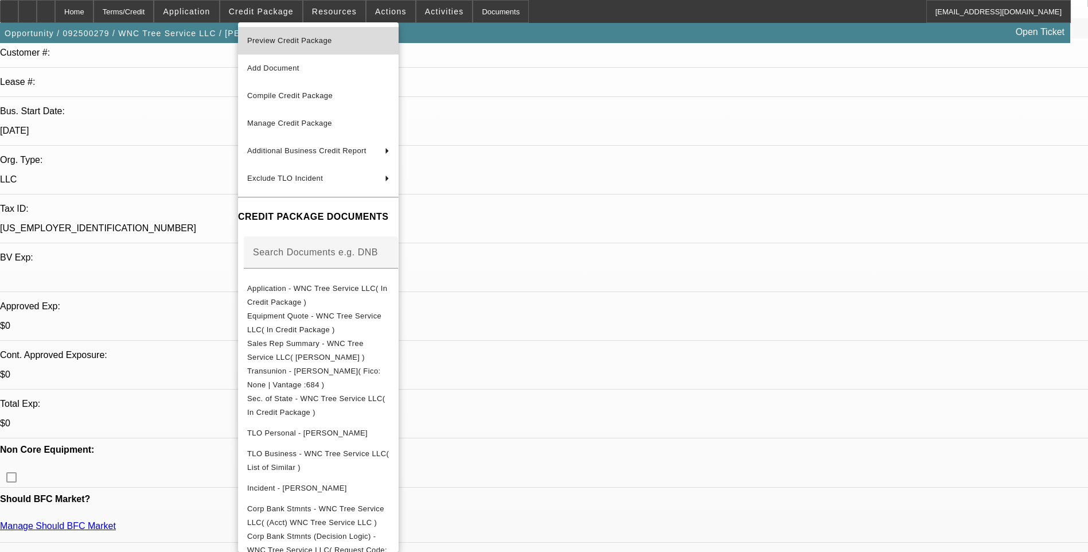
click at [378, 38] on span "Preview Credit Package" at bounding box center [318, 41] width 142 height 14
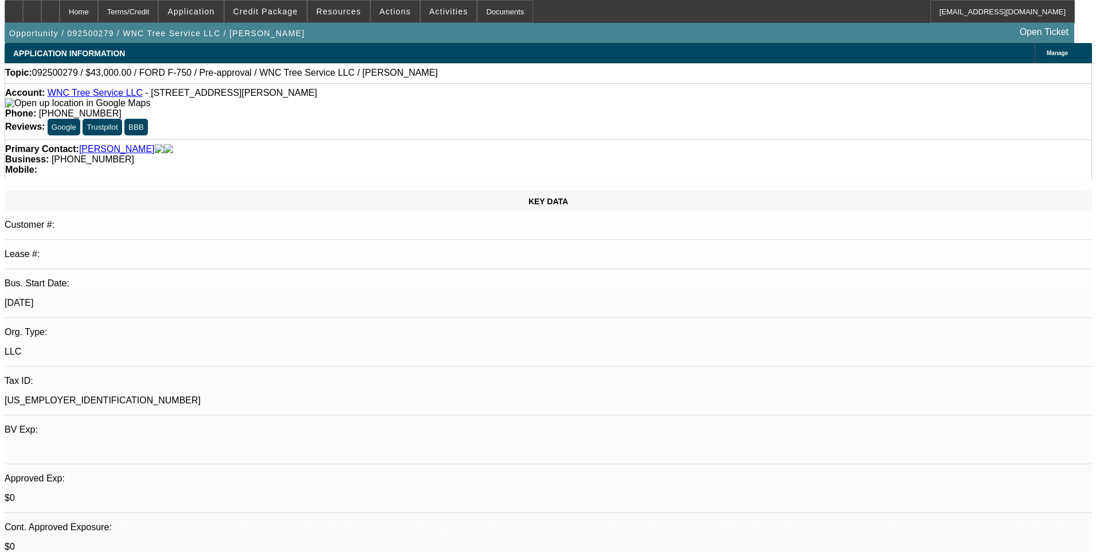
scroll to position [0, 0]
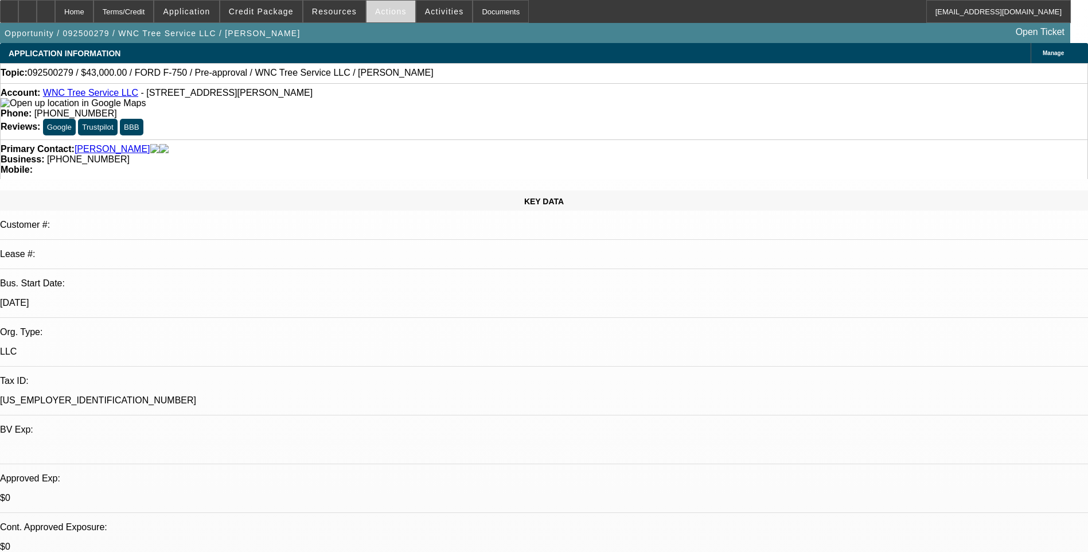
click at [386, 15] on span "Actions" at bounding box center [391, 11] width 32 height 9
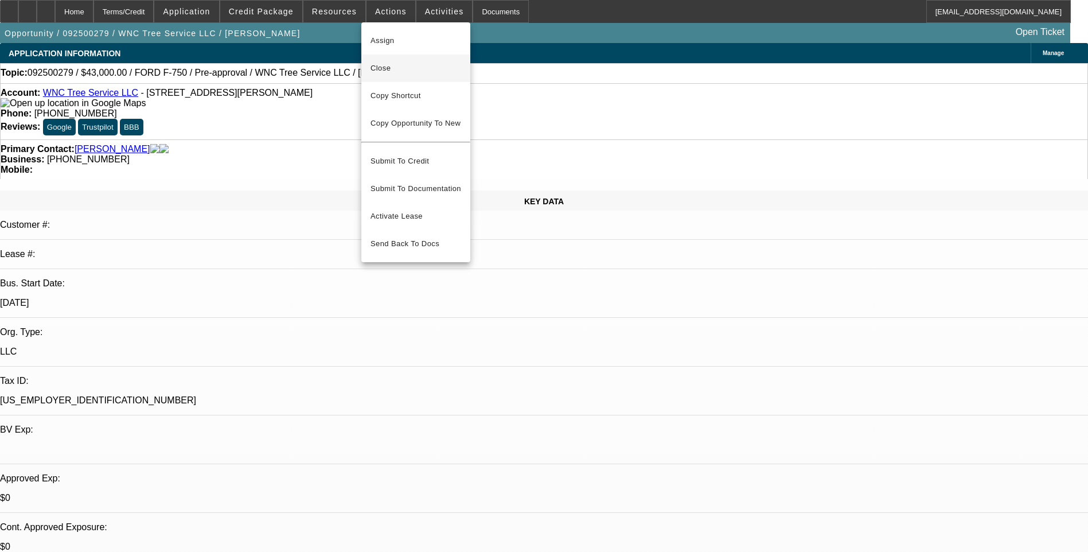
click at [412, 71] on span "Close" at bounding box center [415, 68] width 91 height 14
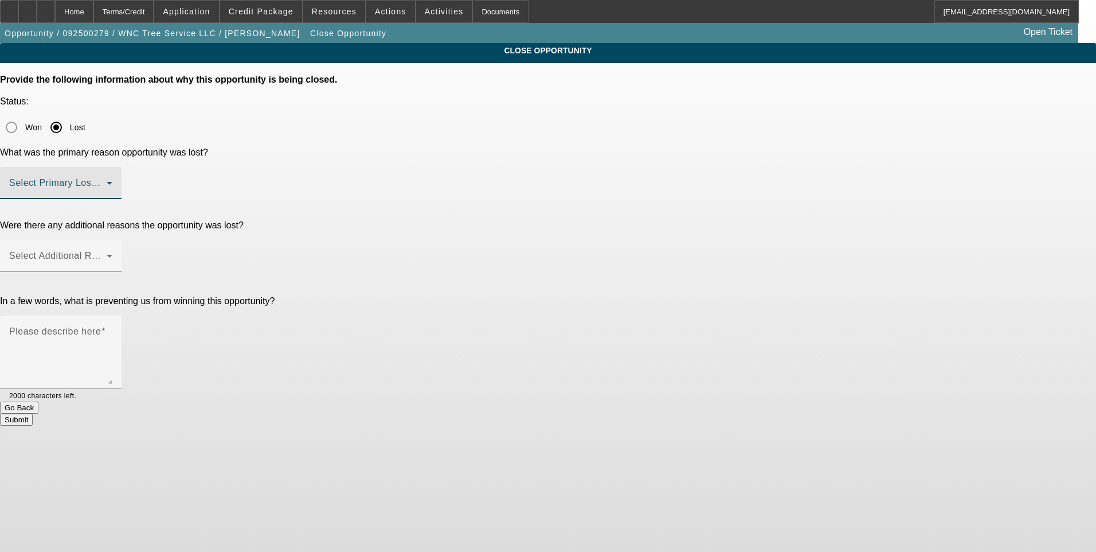
click at [107, 181] on span at bounding box center [57, 188] width 97 height 14
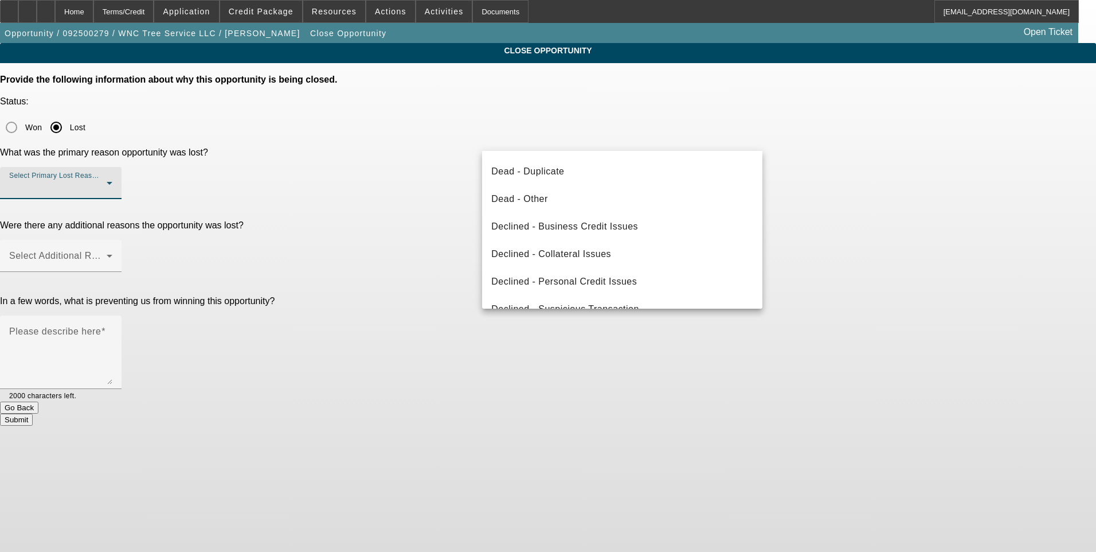
scroll to position [154, 0]
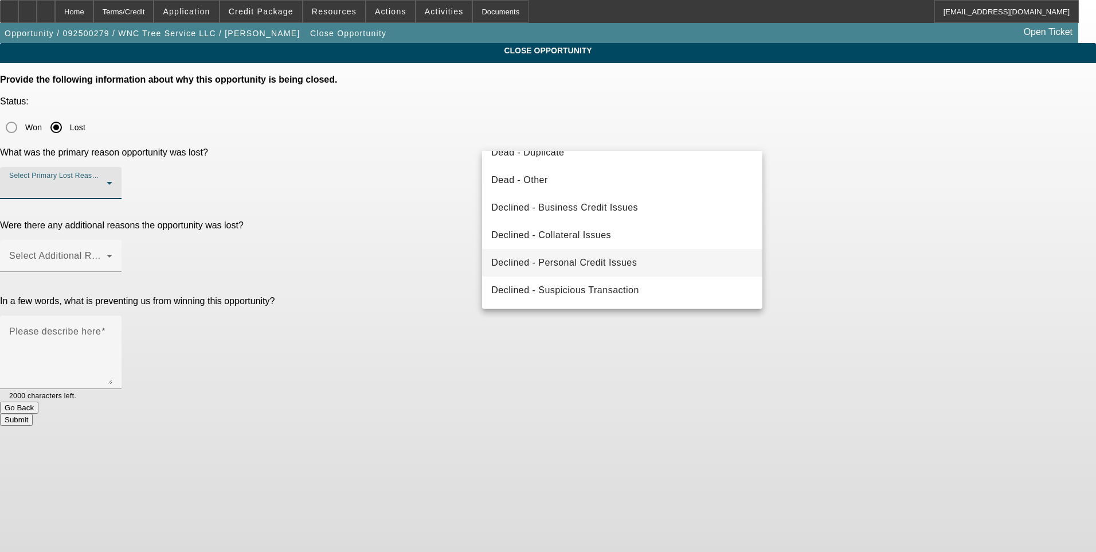
click at [584, 266] on span "Declined - Personal Credit Issues" at bounding box center [564, 263] width 146 height 14
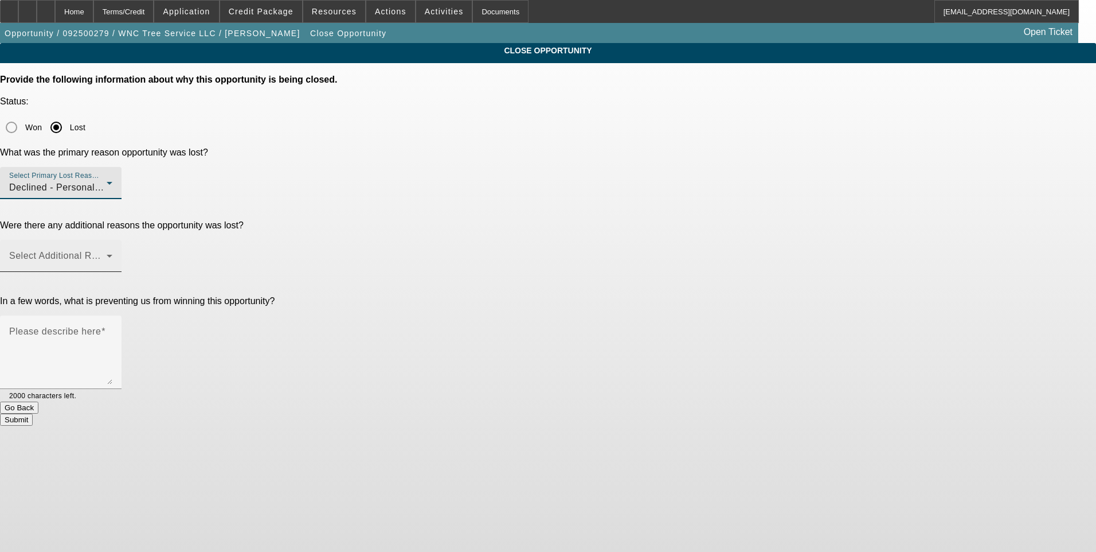
click at [107, 253] on span at bounding box center [57, 260] width 97 height 14
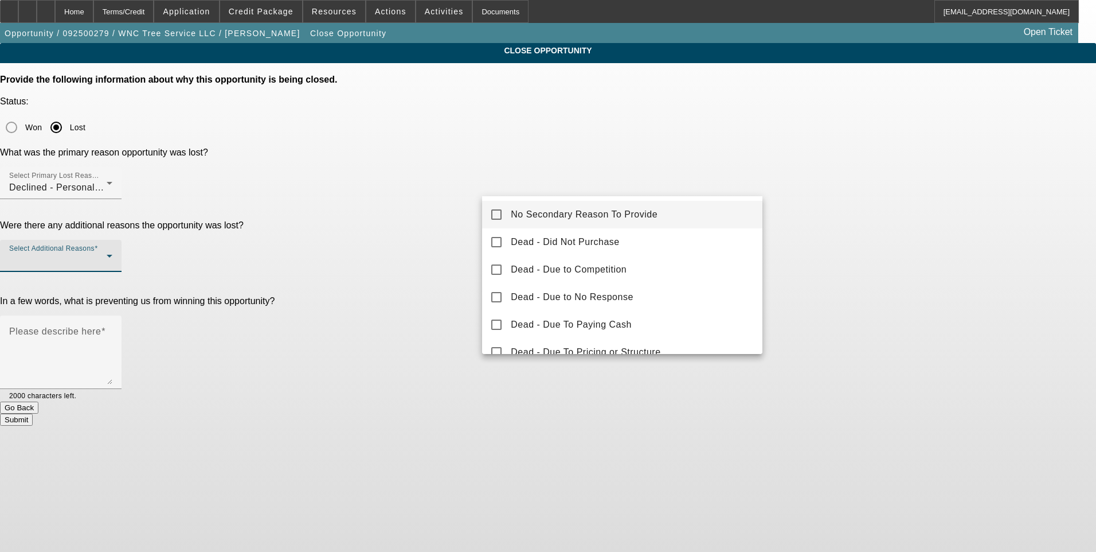
click at [536, 217] on span "No Secondary Reason To Provide" at bounding box center [584, 215] width 147 height 14
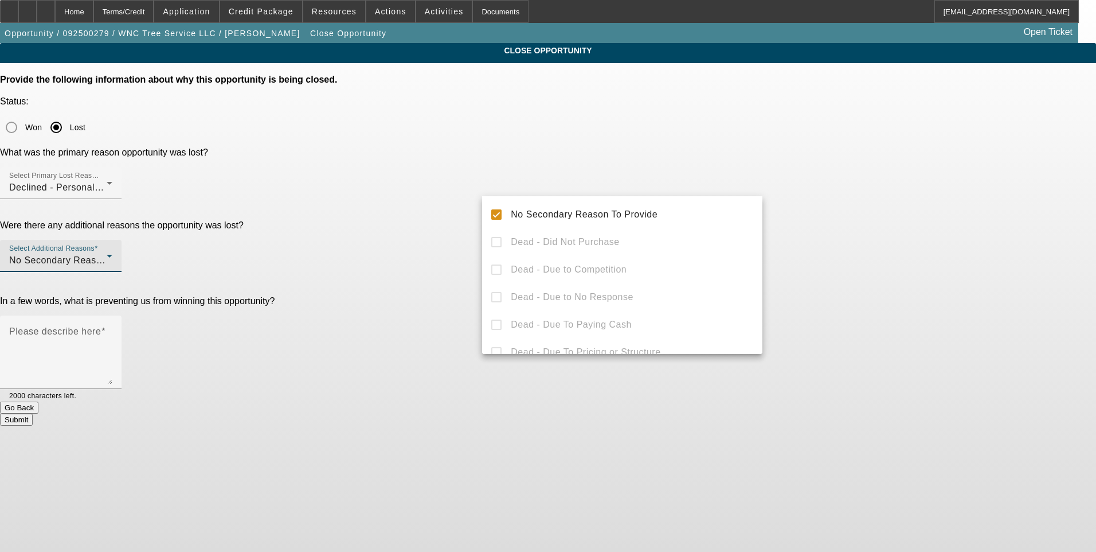
click at [854, 237] on div at bounding box center [548, 276] width 1096 height 552
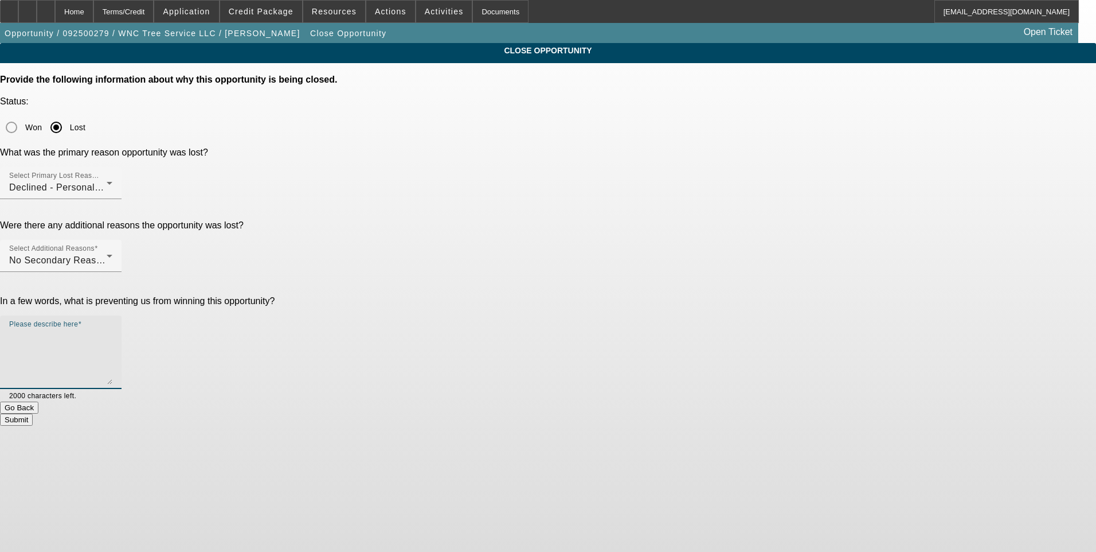
click at [112, 329] on textarea "Please describe here" at bounding box center [60, 356] width 103 height 55
click at [112, 329] on textarea "Young PG with minimal credit and recent debt." at bounding box center [60, 356] width 103 height 55
type textarea "Start up. Young PG with minimal credit and recent debt."
click at [33, 413] on button "Submit" at bounding box center [16, 419] width 33 height 12
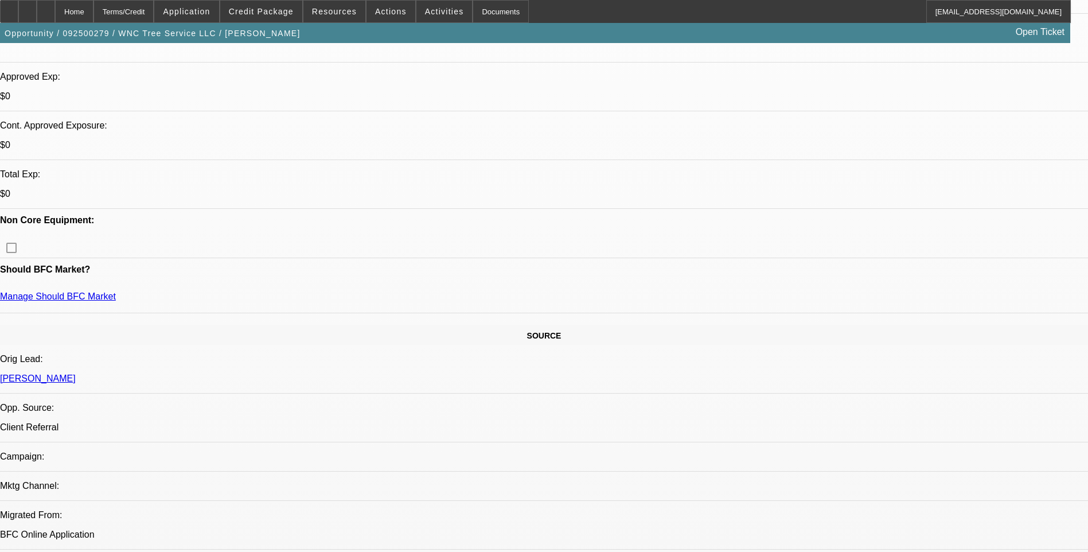
select select "0"
select select "2"
select select "0"
select select "0.1"
select select "2"
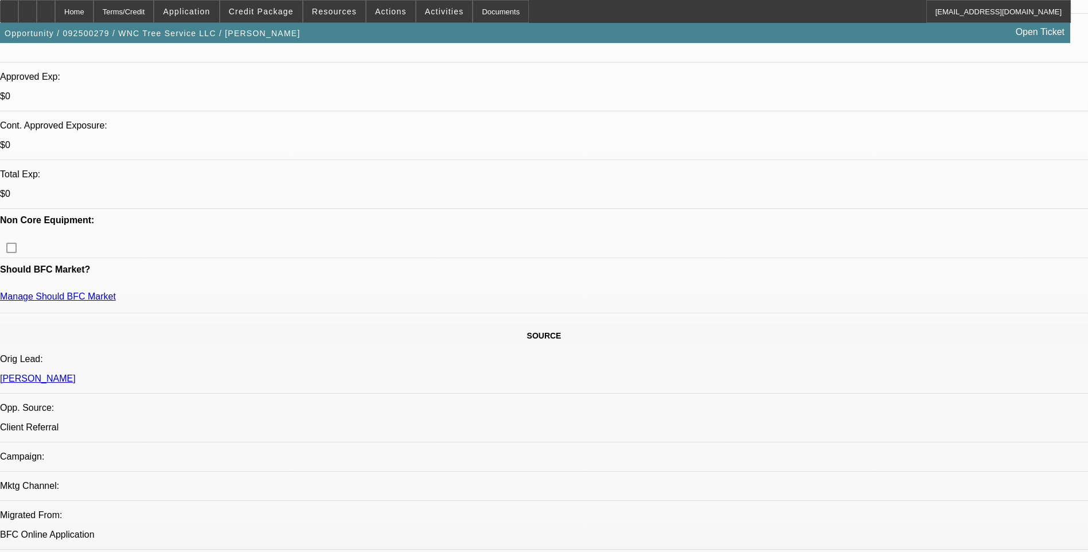
select select "0"
select select "0.1"
select select "2"
select select "0"
select select "1"
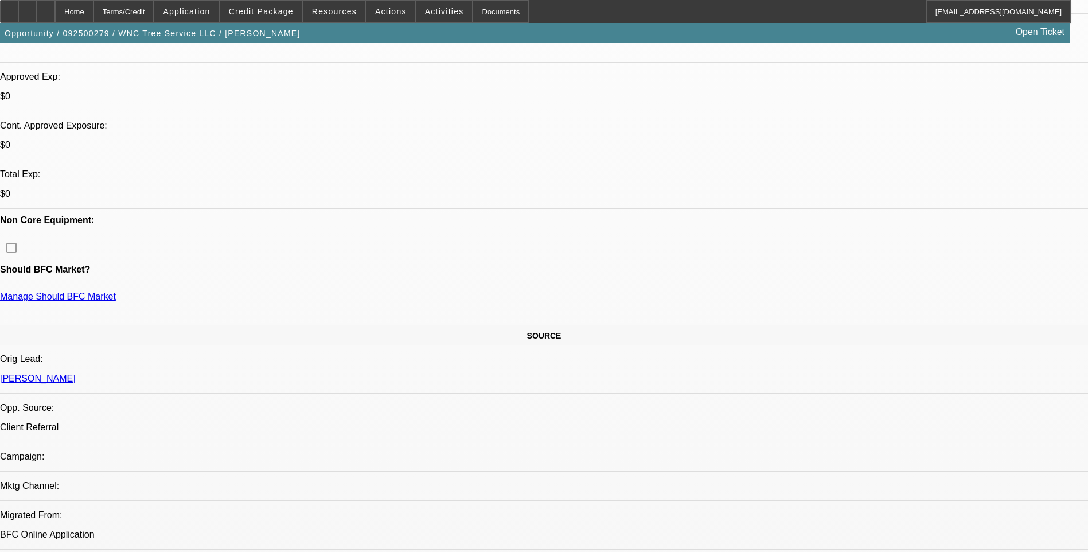
select select "2"
select select "6"
select select "1"
select select "2"
select select "6"
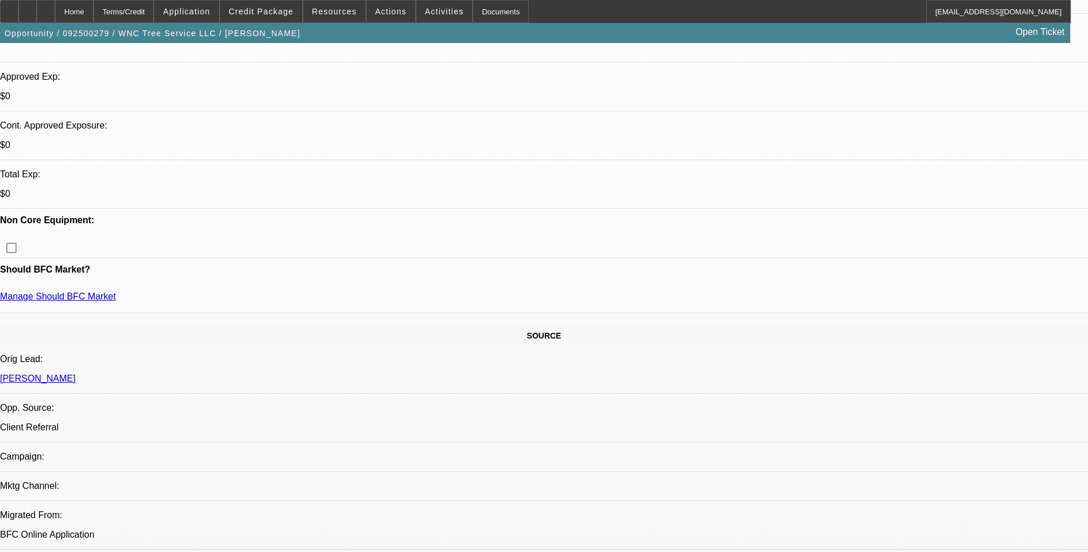
select select "1"
select select "2"
select select "6"
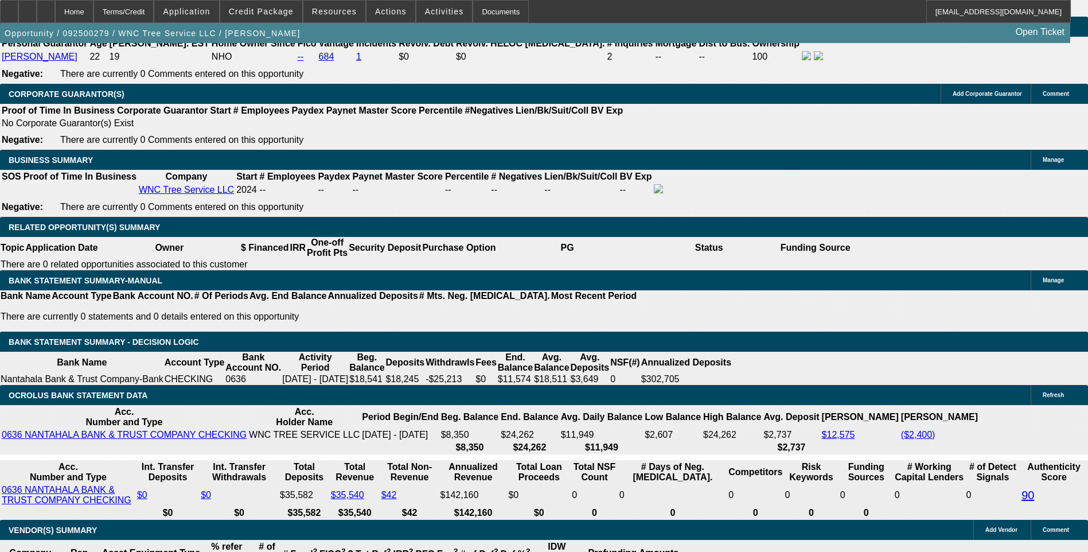
scroll to position [1720, 0]
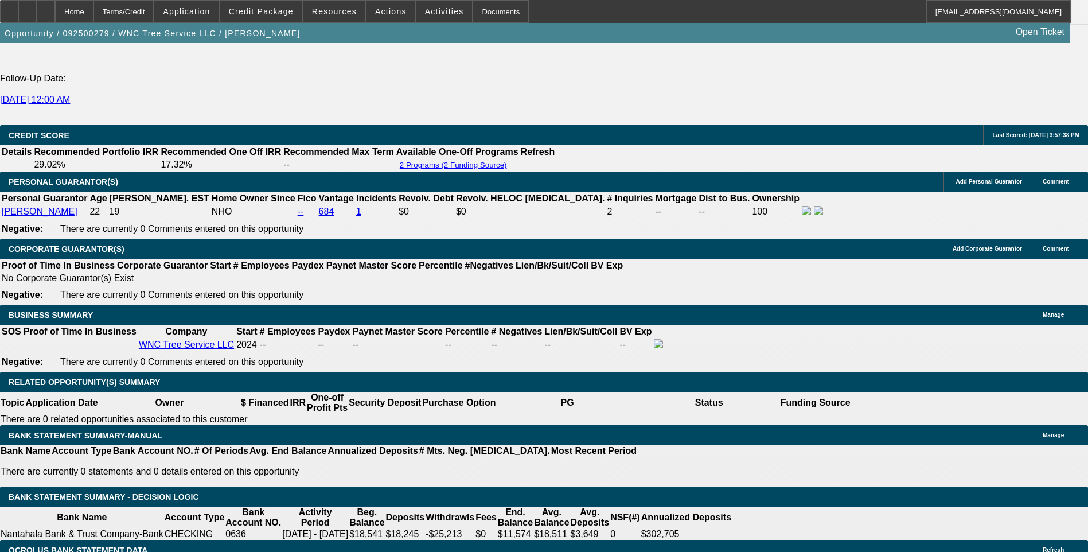
scroll to position [1778, 0]
